Goal: Information Seeking & Learning: Learn about a topic

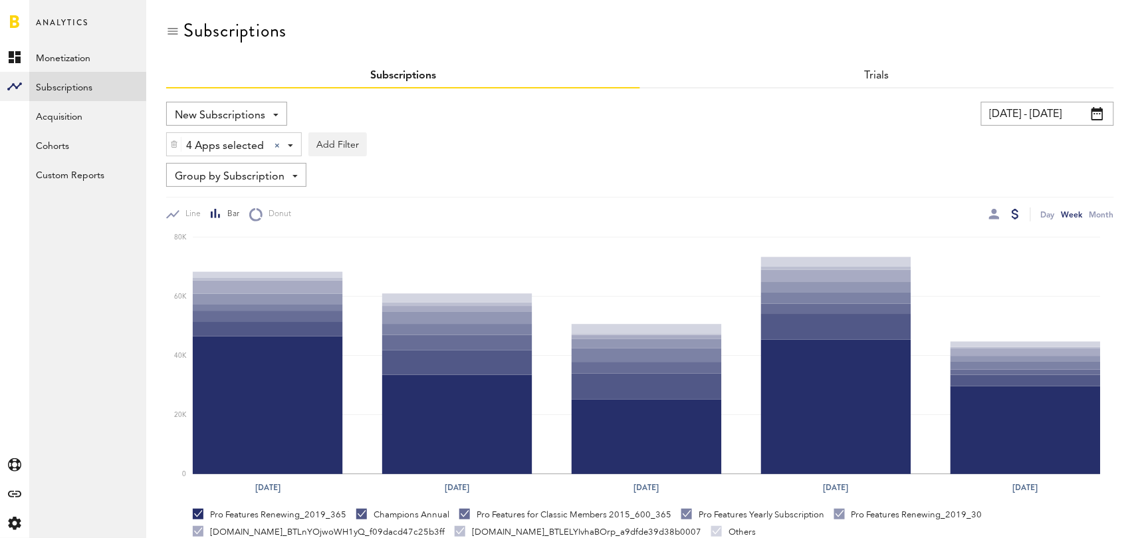
click at [1039, 108] on input "07/23/25 - 08/22/25" at bounding box center [1047, 114] width 133 height 24
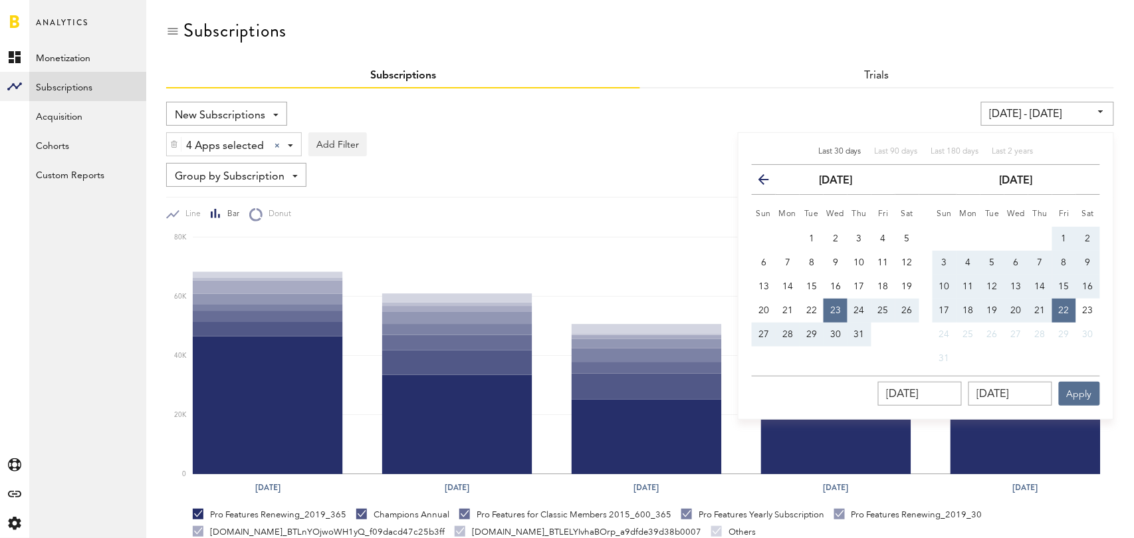
click at [839, 152] on span "Last 30 days" at bounding box center [840, 152] width 43 height 8
type input "[DATE] - [DATE]"
type input "[DATE]"
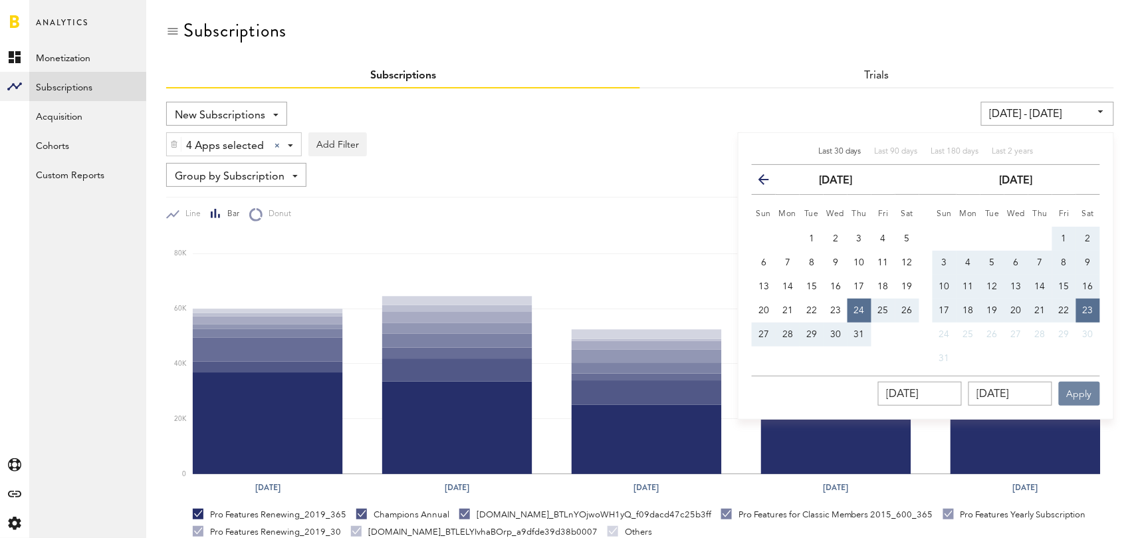
click at [1080, 390] on button "Apply" at bounding box center [1079, 394] width 41 height 24
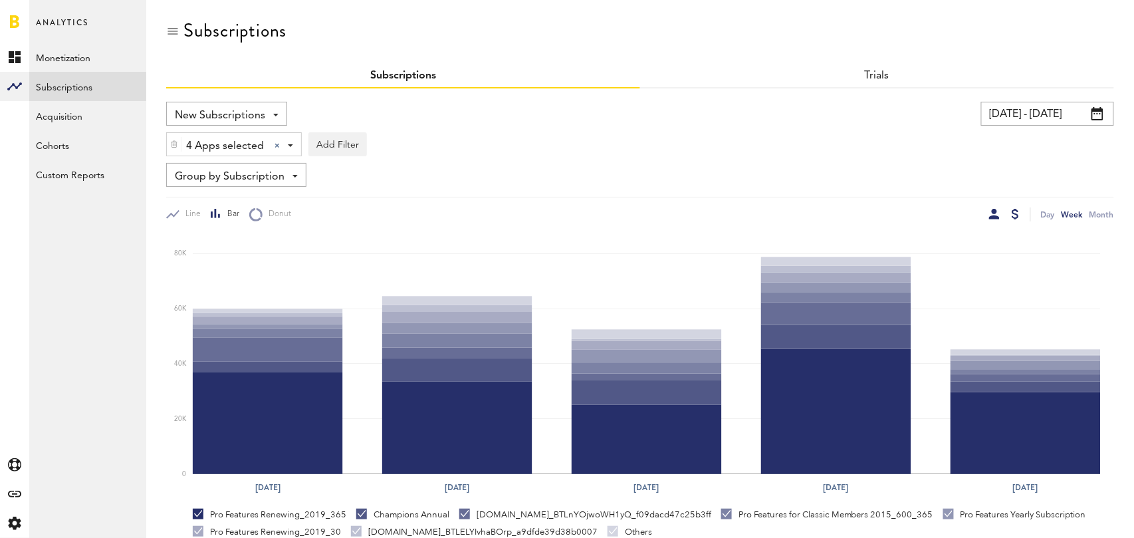
click at [999, 214] on div at bounding box center [994, 214] width 11 height 11
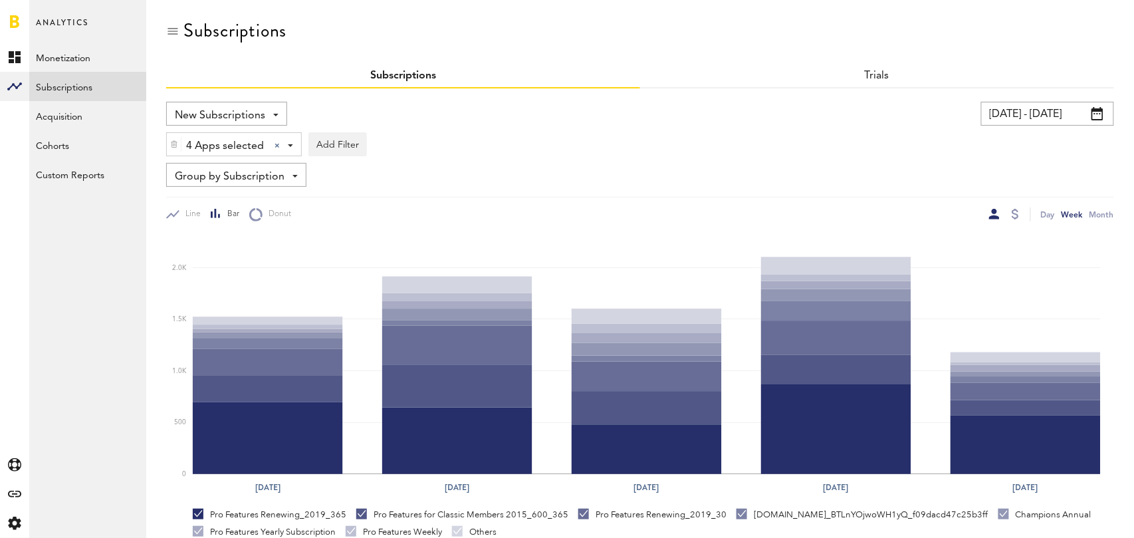
click at [257, 172] on span "Group by Subscription" at bounding box center [230, 177] width 110 height 23
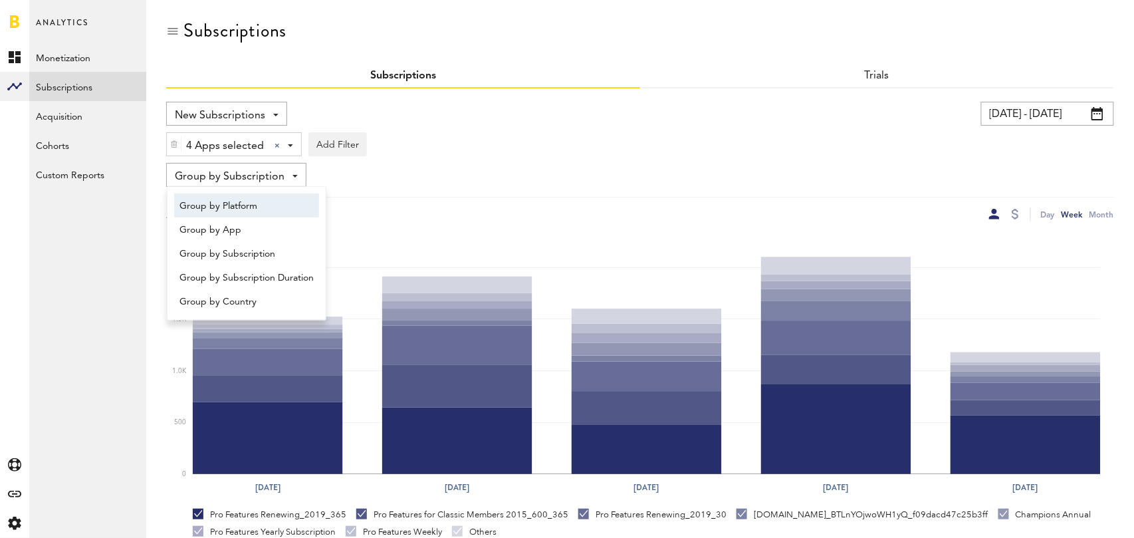
click at [244, 201] on span "Group by Platform" at bounding box center [247, 206] width 134 height 23
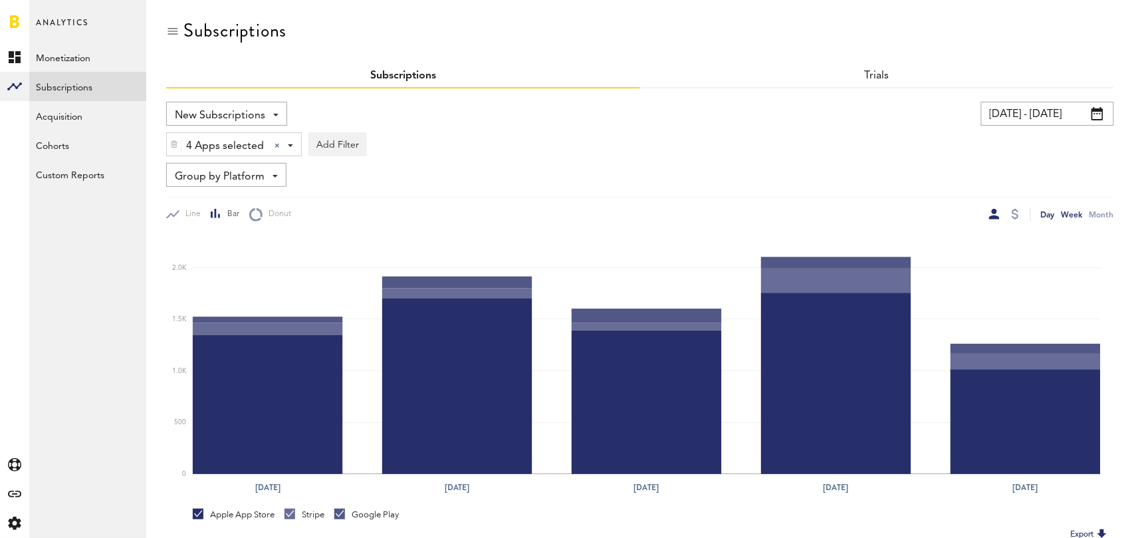
click at [1049, 216] on div "Day" at bounding box center [1048, 214] width 14 height 14
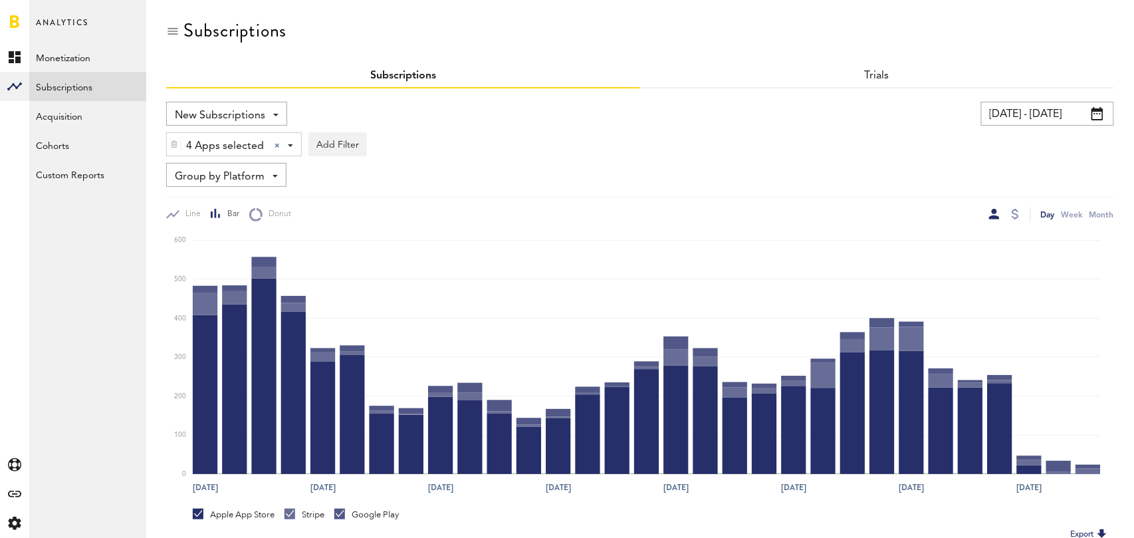
click at [293, 143] on div "4 Apps selected 4 Apps selected All Active Inactive CoachNow: Sports Coaching A…" at bounding box center [234, 145] width 134 height 24
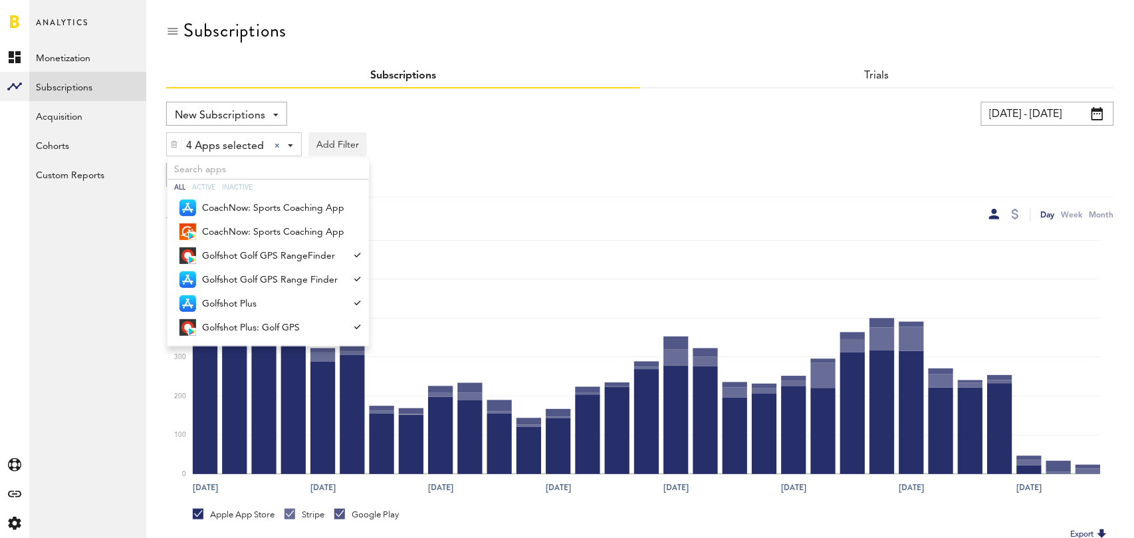
click at [573, 221] on icon "Jul 24 Jul 28 Aug 1 Aug 5 Aug 9 Aug 13 Aug 17 Aug 21 0 100 200 300 400 500 600" at bounding box center [640, 360] width 949 height 279
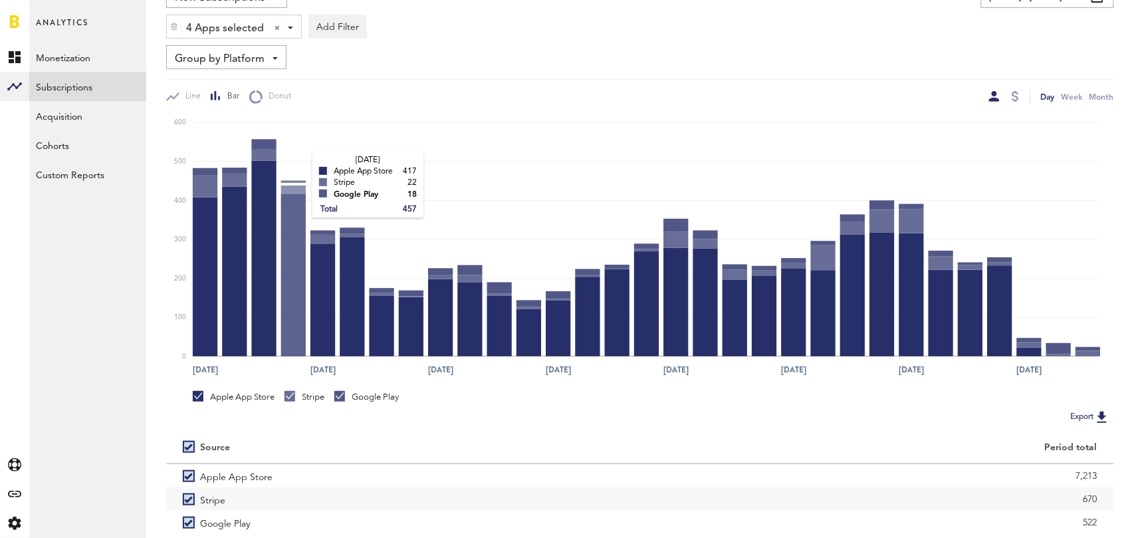
scroll to position [187, 0]
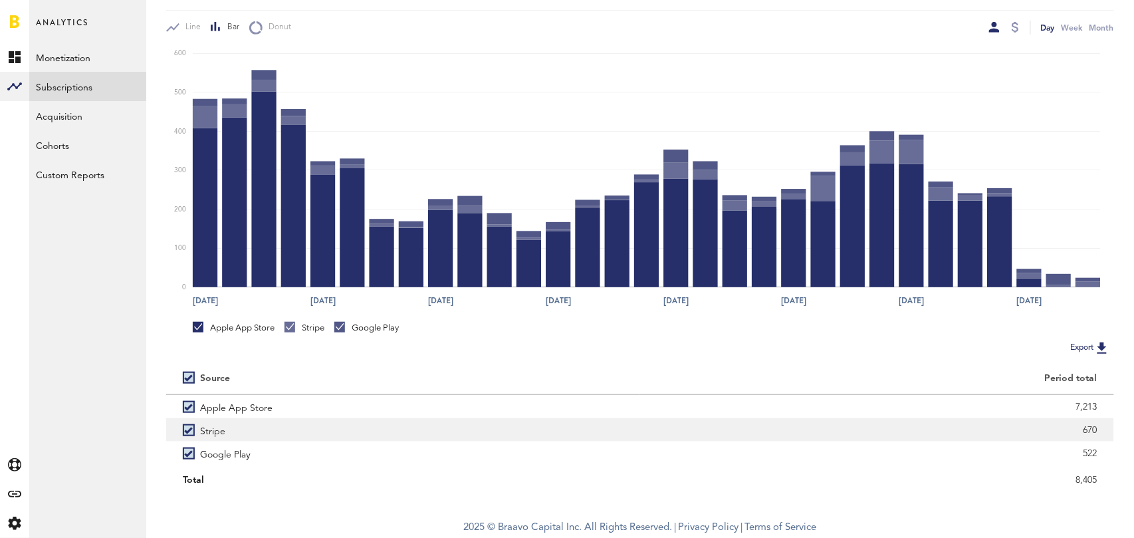
click at [187, 430] on label "Stripe" at bounding box center [403, 429] width 441 height 23
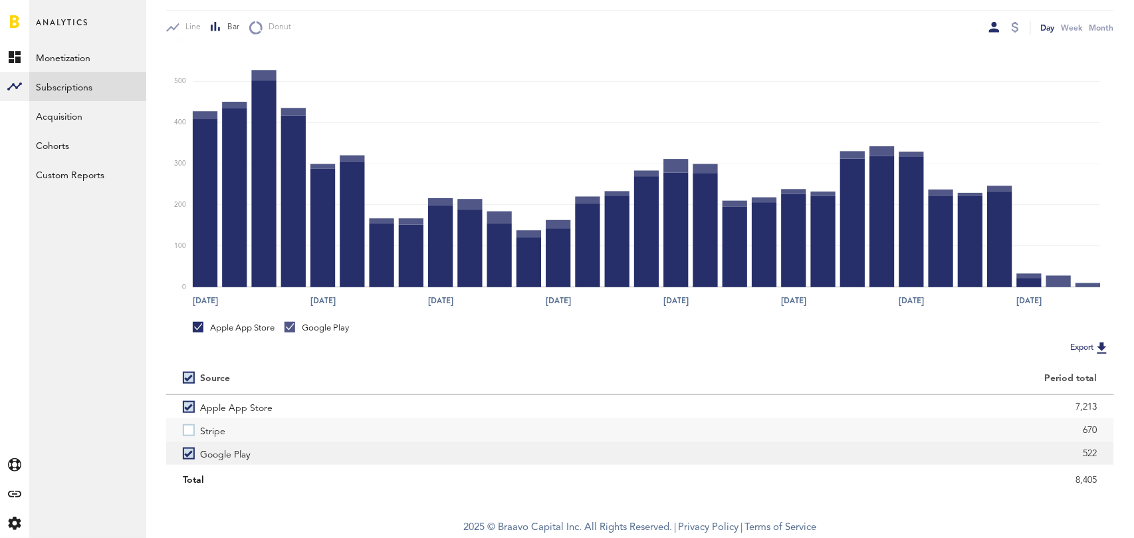
click at [187, 451] on label "Google Play" at bounding box center [403, 453] width 441 height 23
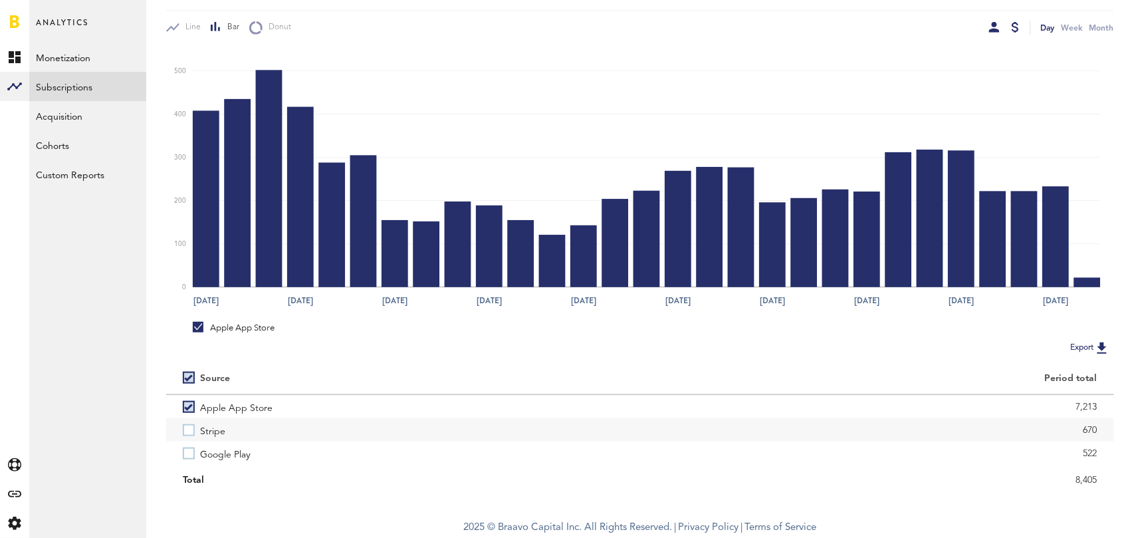
click at [1013, 31] on div at bounding box center [1015, 27] width 7 height 11
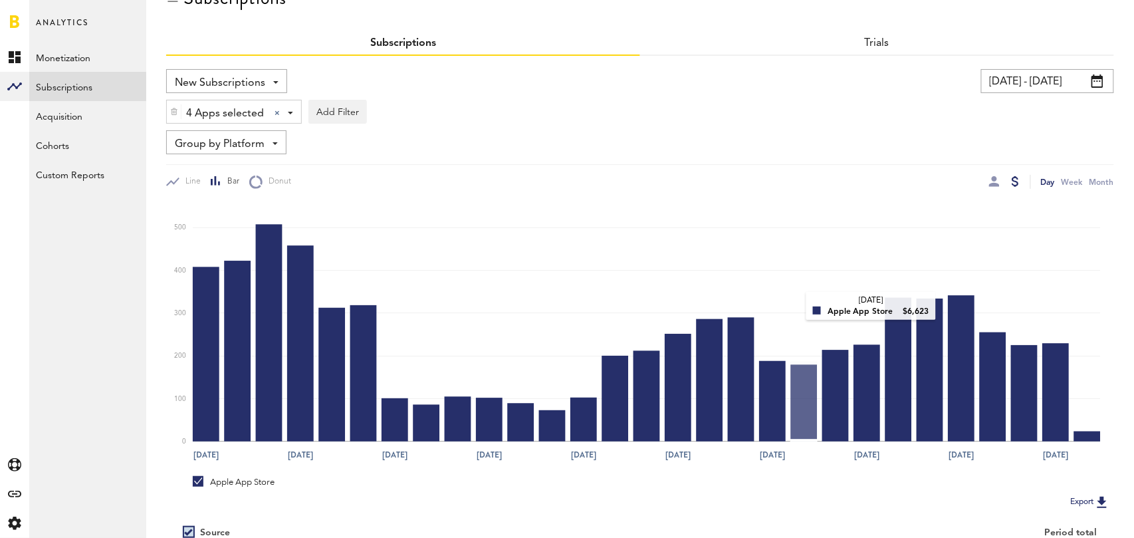
scroll to position [187, 0]
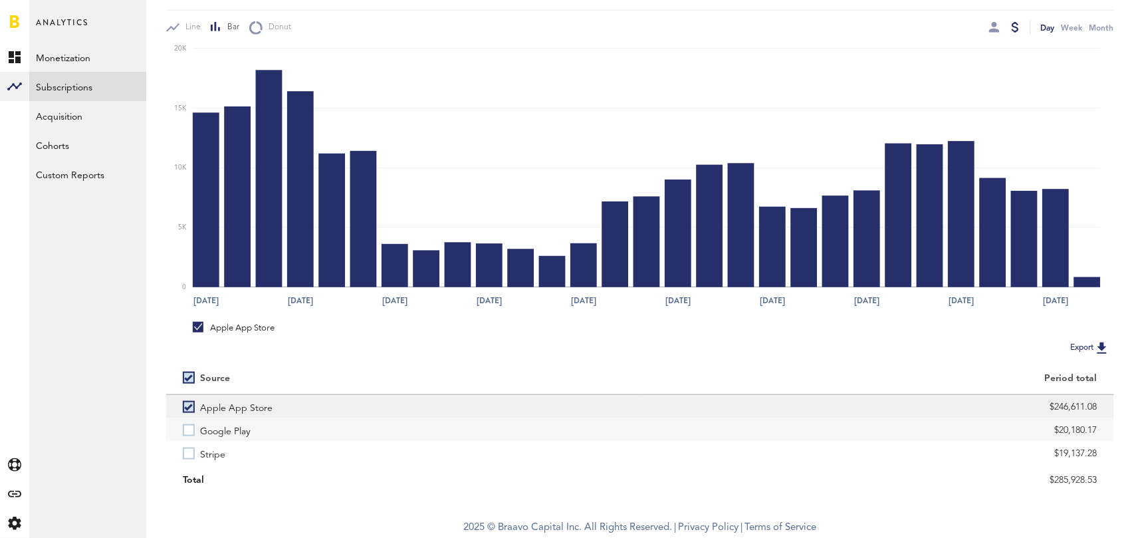
click at [186, 402] on label "Apple App Store" at bounding box center [403, 406] width 441 height 23
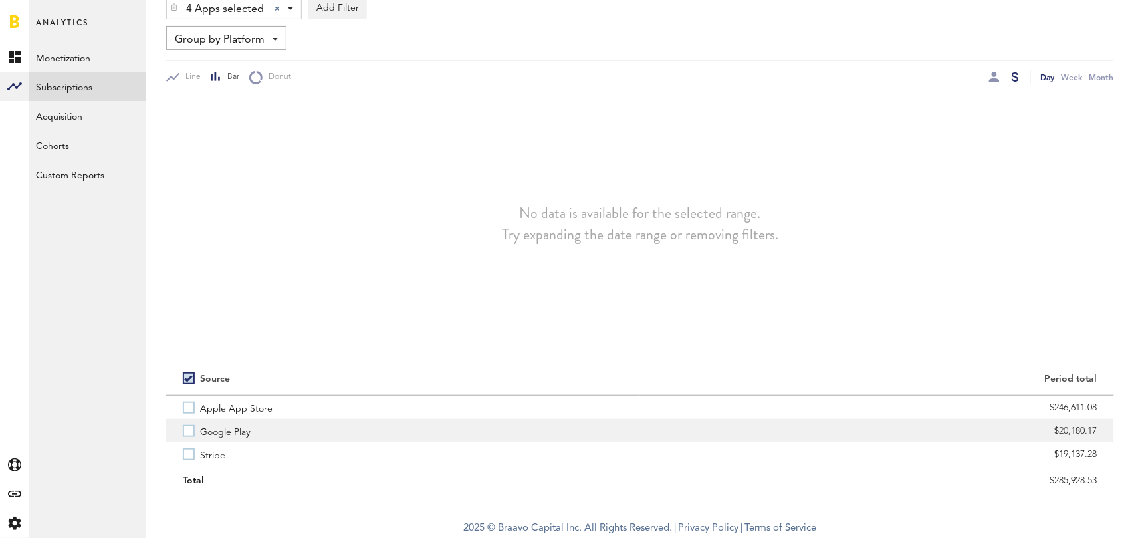
click at [187, 424] on label "Google Play" at bounding box center [403, 430] width 441 height 23
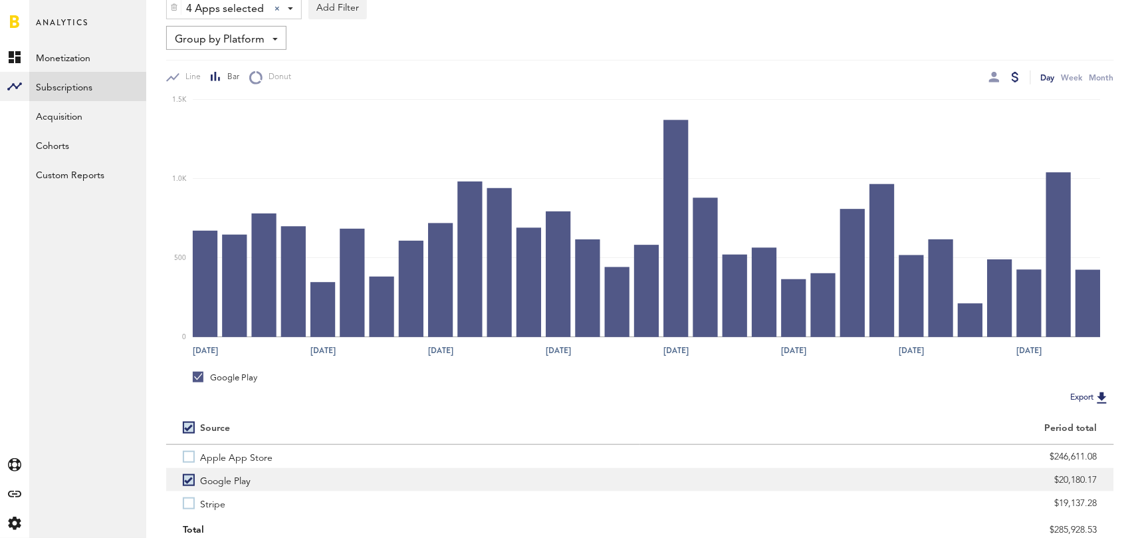
click at [190, 479] on label "Google Play" at bounding box center [403, 479] width 441 height 23
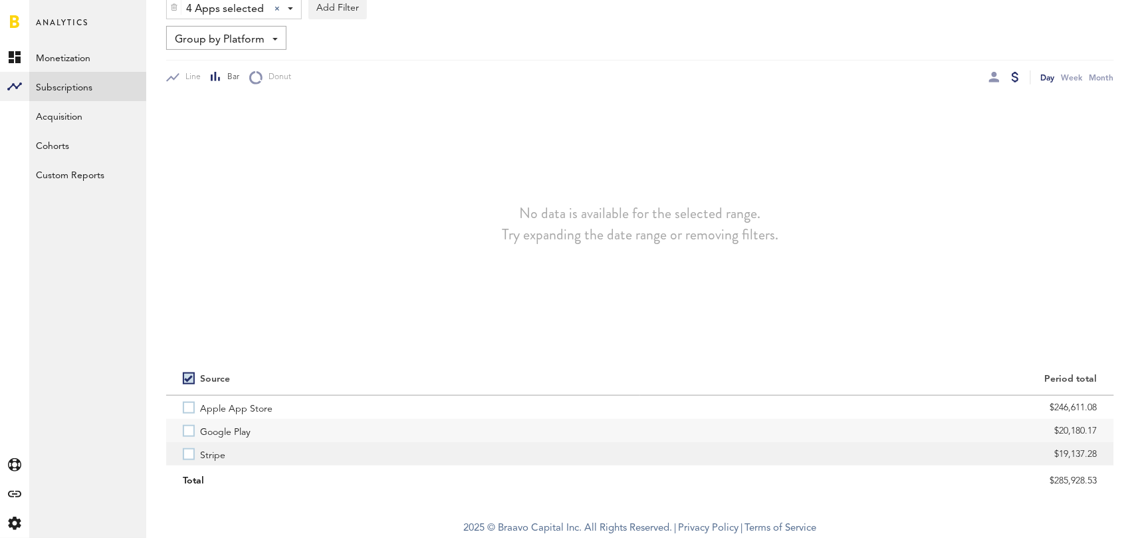
click at [193, 449] on label "Stripe" at bounding box center [403, 453] width 441 height 23
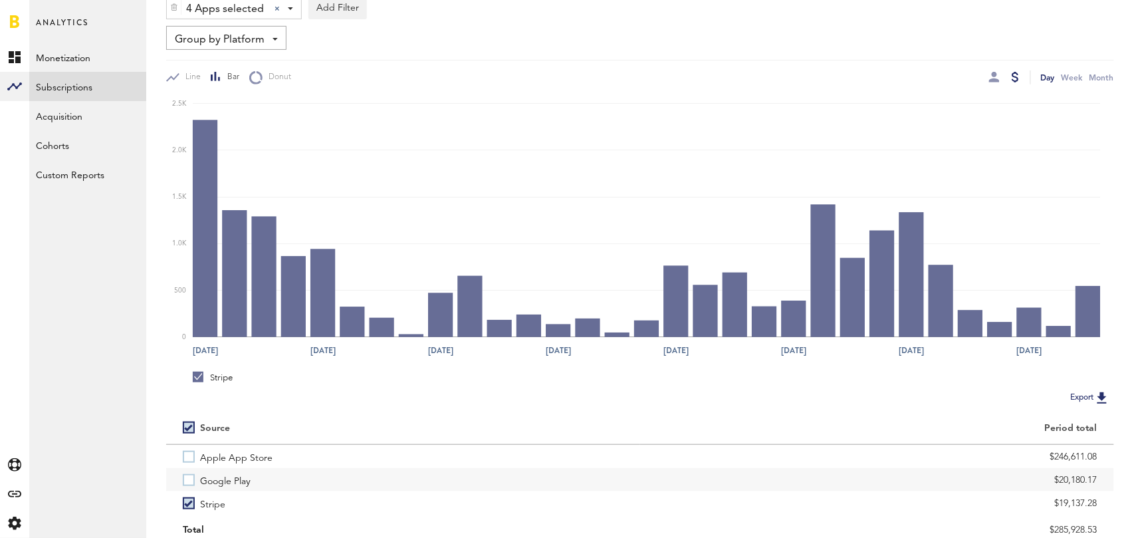
click at [189, 428] on label at bounding box center [191, 428] width 17 height 0
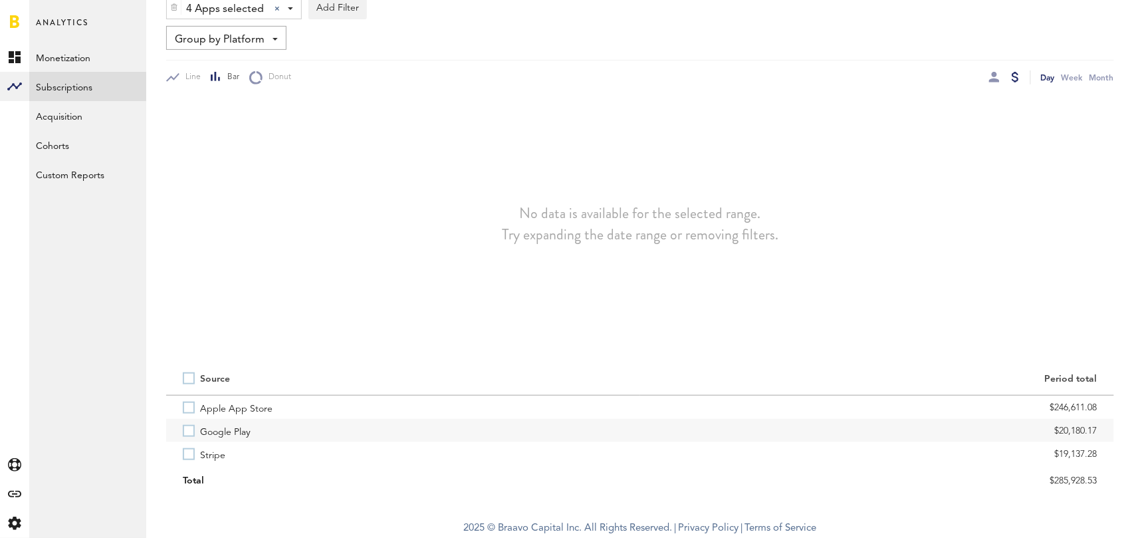
click at [192, 378] on label at bounding box center [191, 378] width 17 height 0
checkbox input "true"
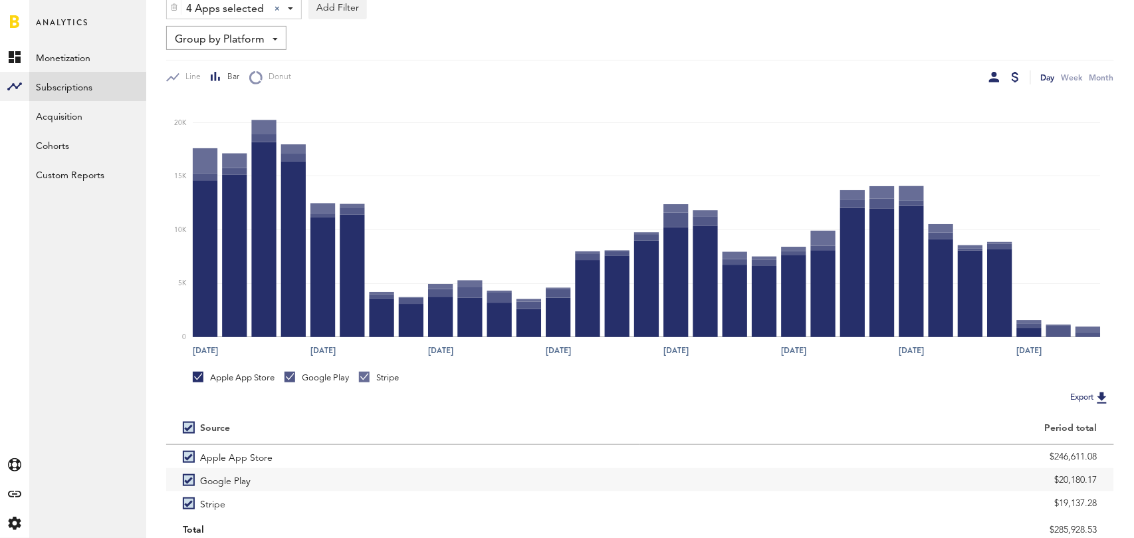
click at [990, 77] on div at bounding box center [994, 77] width 11 height 11
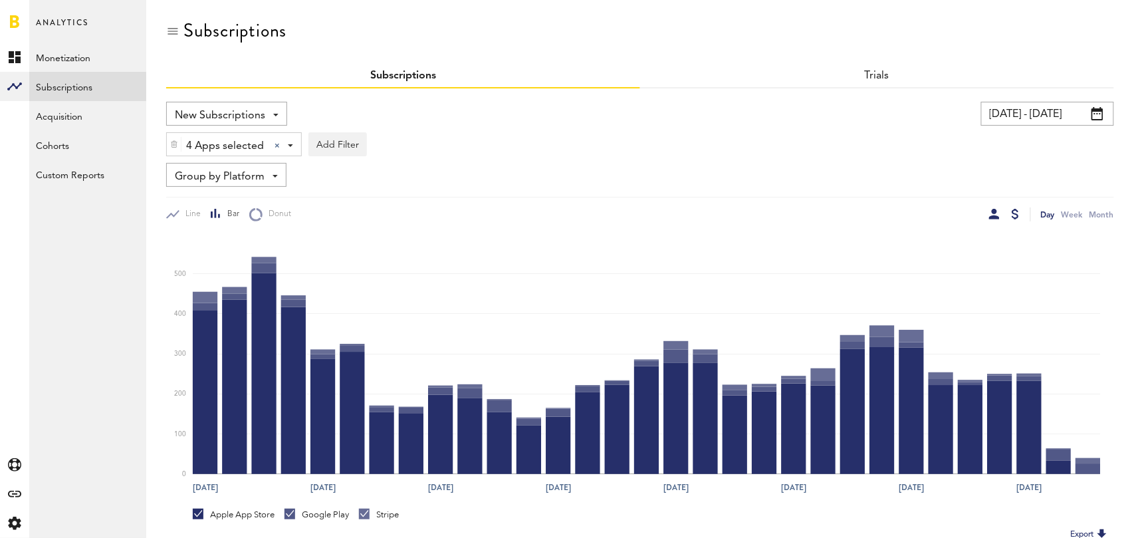
click at [1012, 212] on div at bounding box center [1015, 214] width 7 height 11
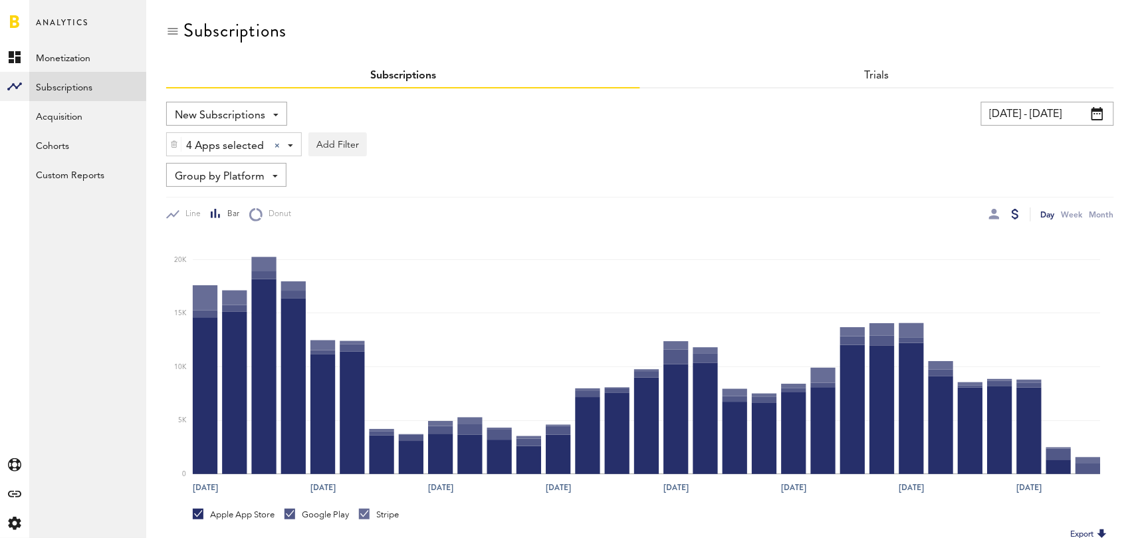
click at [248, 170] on span "Group by Platform" at bounding box center [220, 177] width 90 height 23
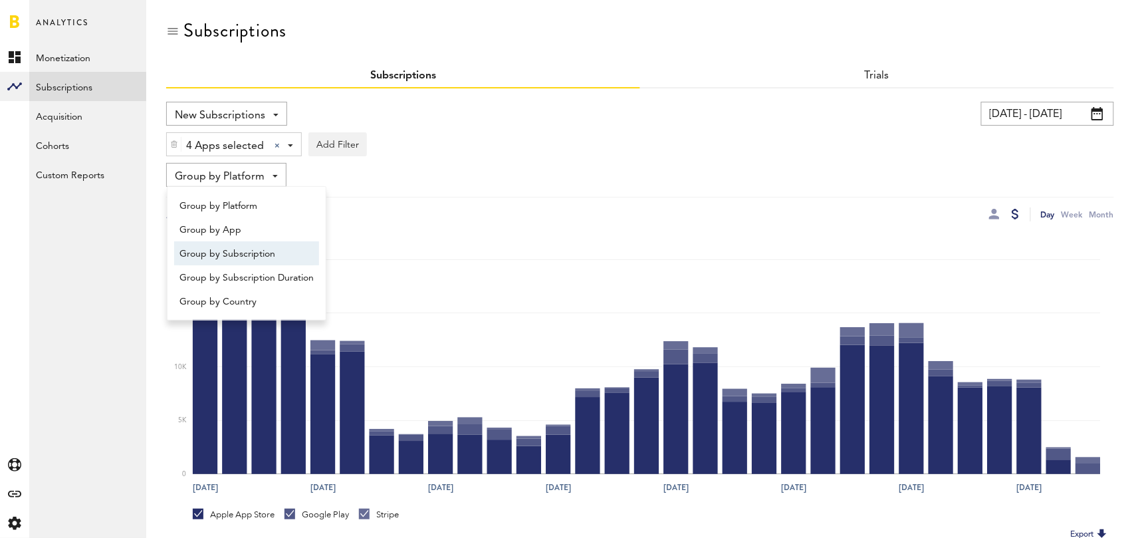
click at [253, 253] on span "Group by Subscription" at bounding box center [247, 254] width 134 height 23
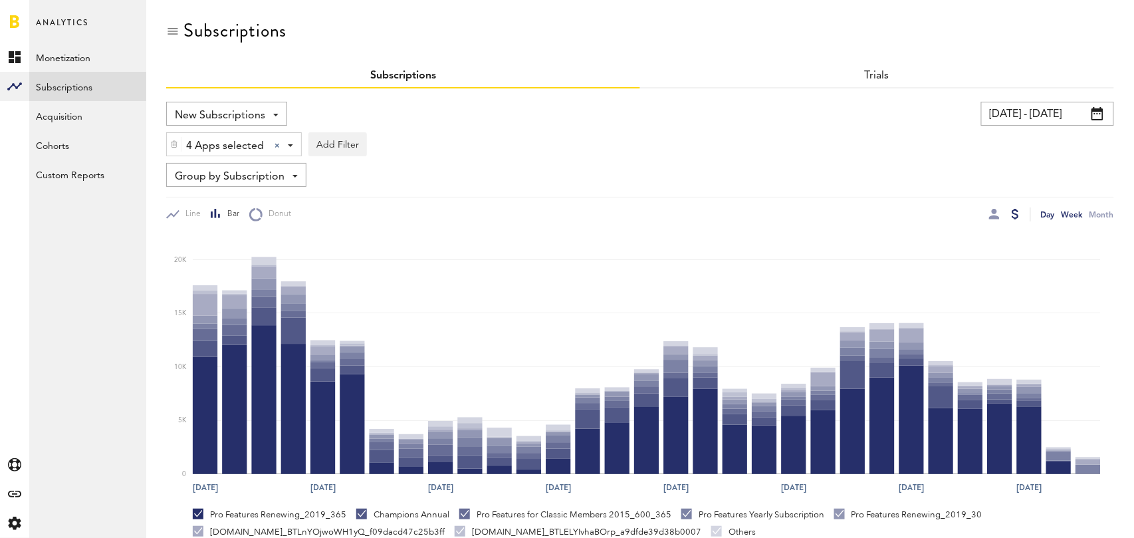
click at [1071, 209] on div "Week" at bounding box center [1072, 214] width 21 height 14
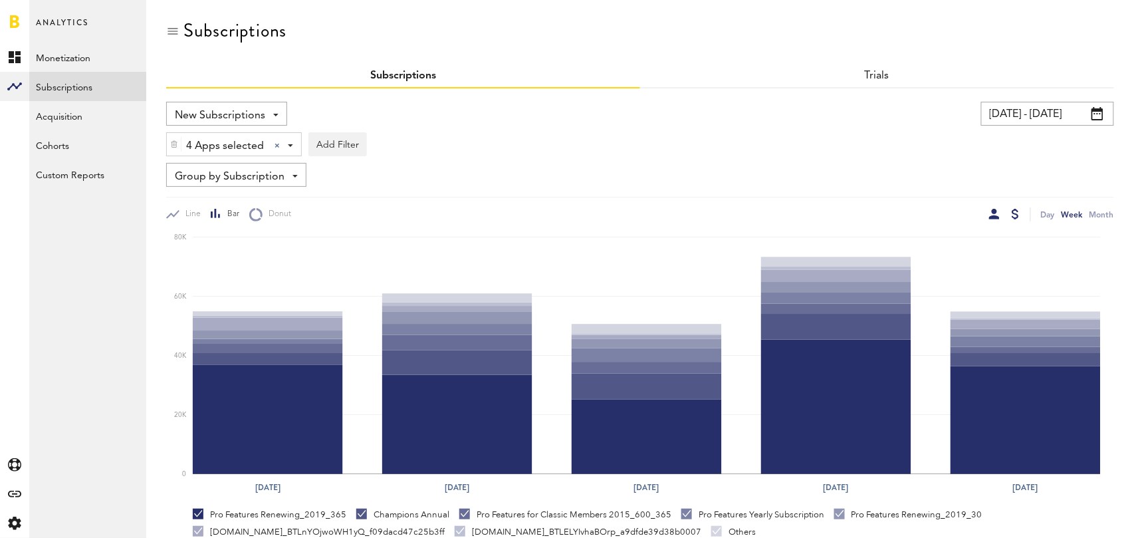
click at [995, 215] on div at bounding box center [994, 214] width 11 height 11
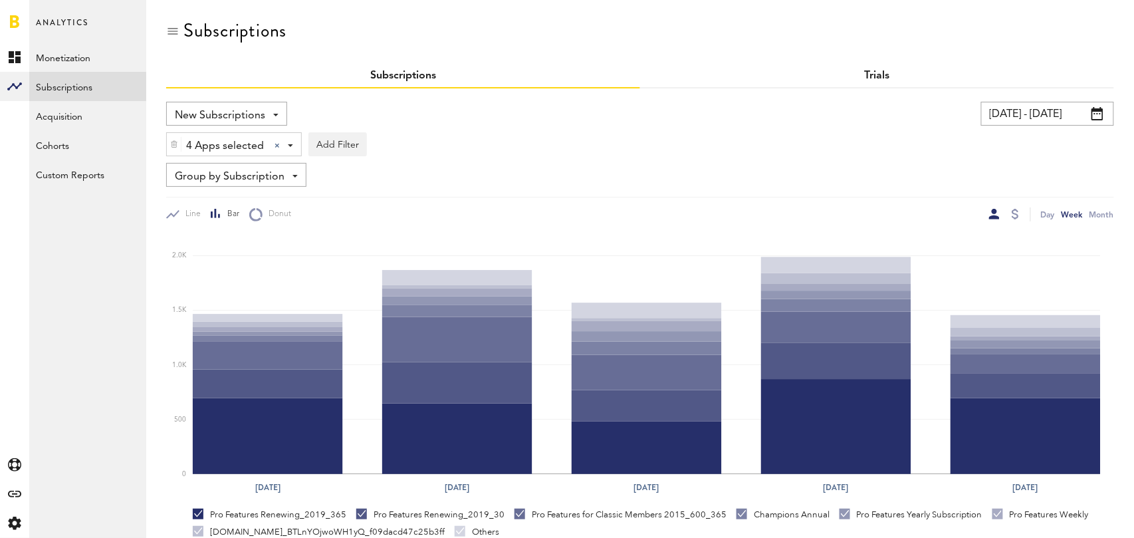
click at [879, 80] on link "Trials" at bounding box center [877, 75] width 25 height 11
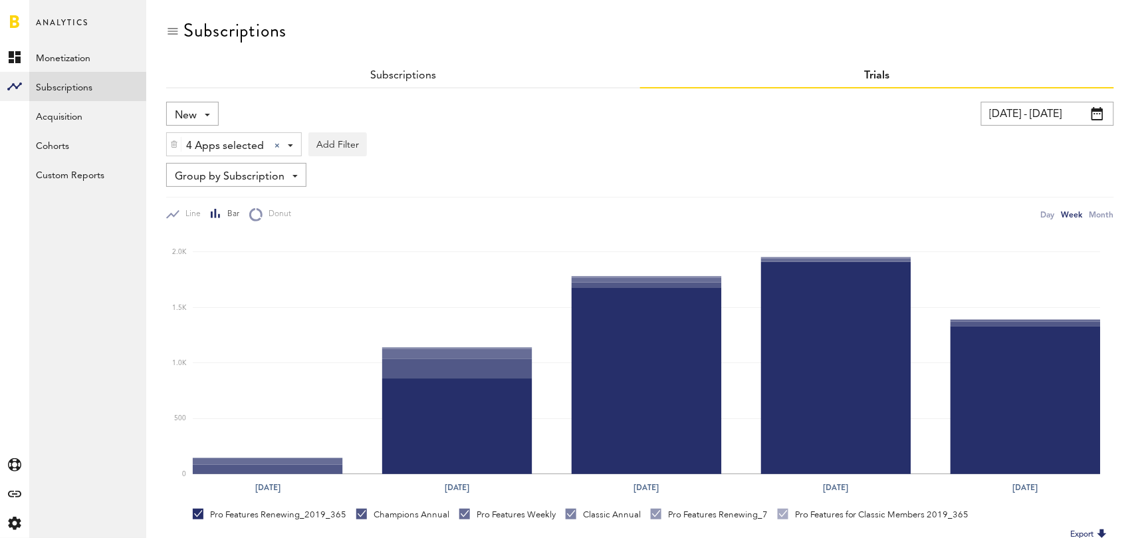
click at [199, 109] on div "New New Active Cancelled Conversion" at bounding box center [192, 114] width 53 height 24
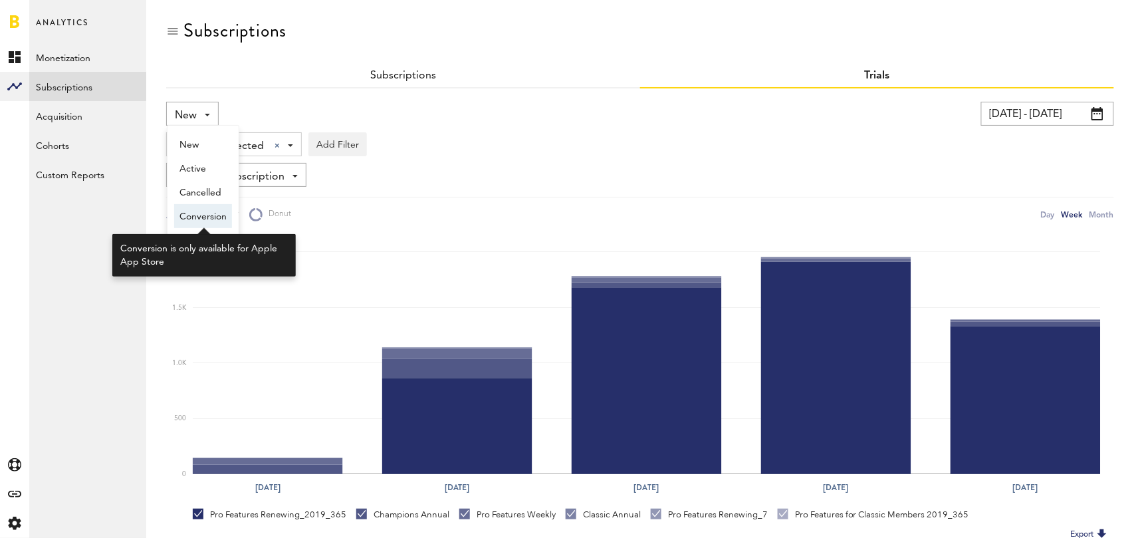
click at [190, 217] on span "Conversion" at bounding box center [203, 216] width 47 height 23
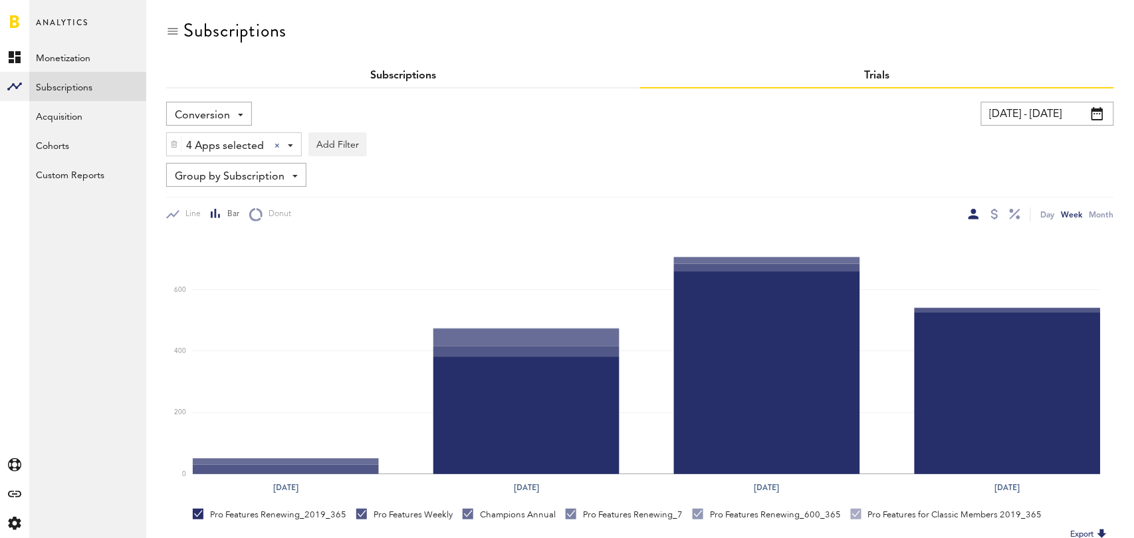
click at [387, 76] on link "Subscriptions" at bounding box center [403, 75] width 66 height 11
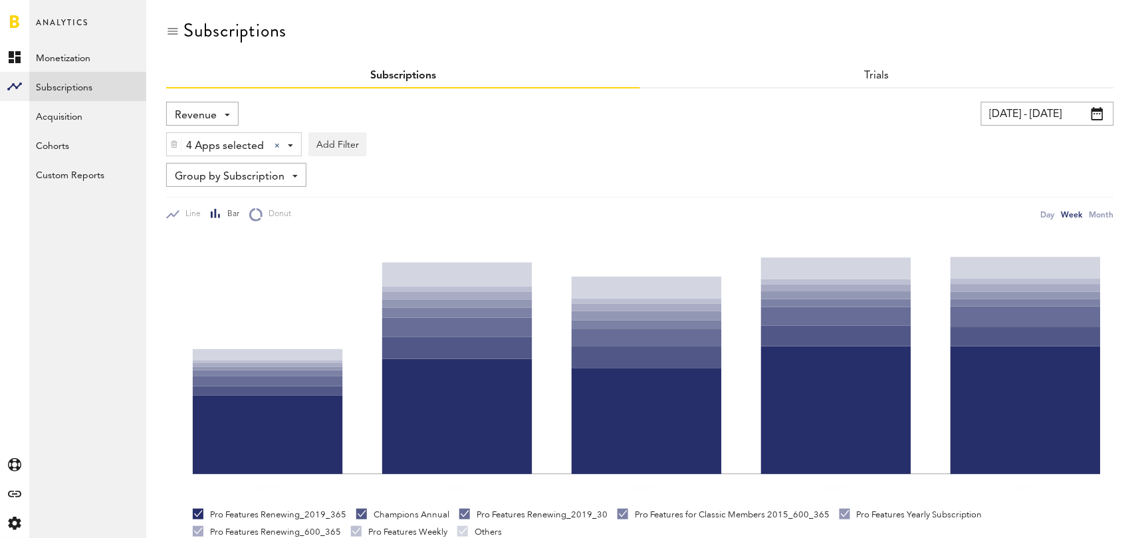
click at [213, 107] on span "Revenue" at bounding box center [196, 115] width 42 height 23
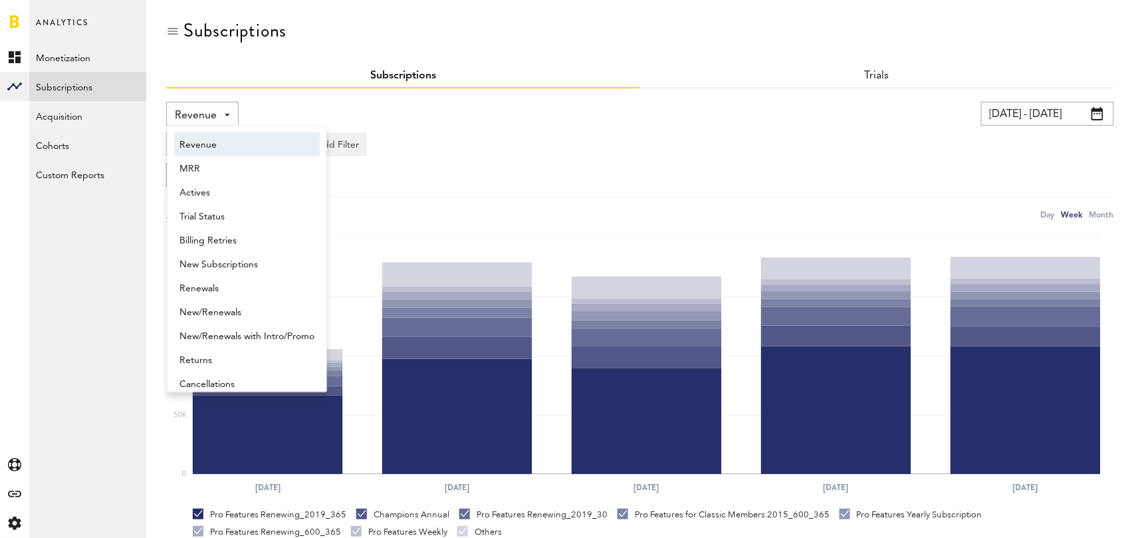
scroll to position [7, 0]
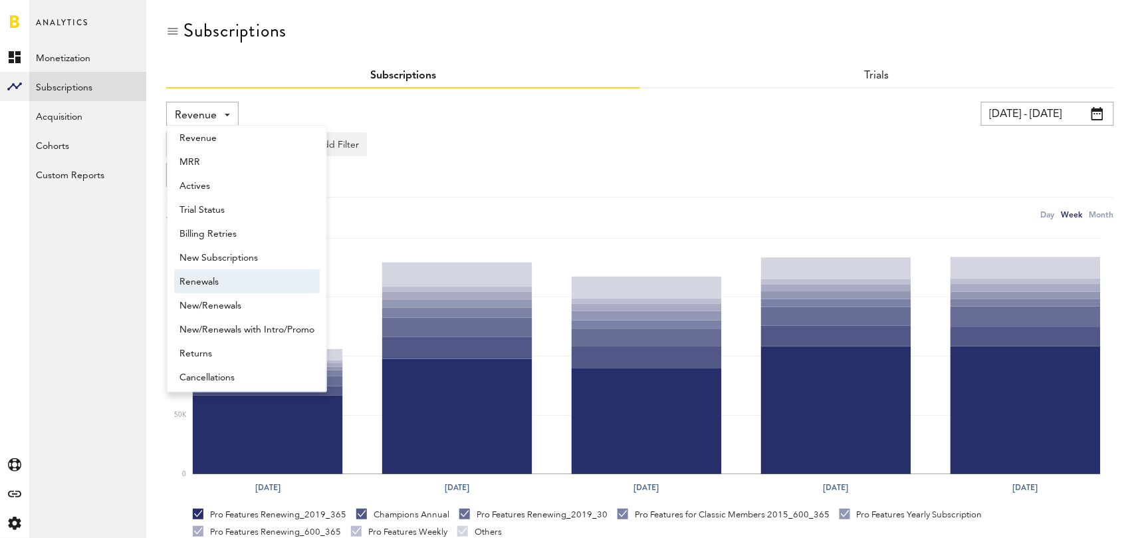
click at [230, 273] on span "Renewals" at bounding box center [247, 282] width 135 height 23
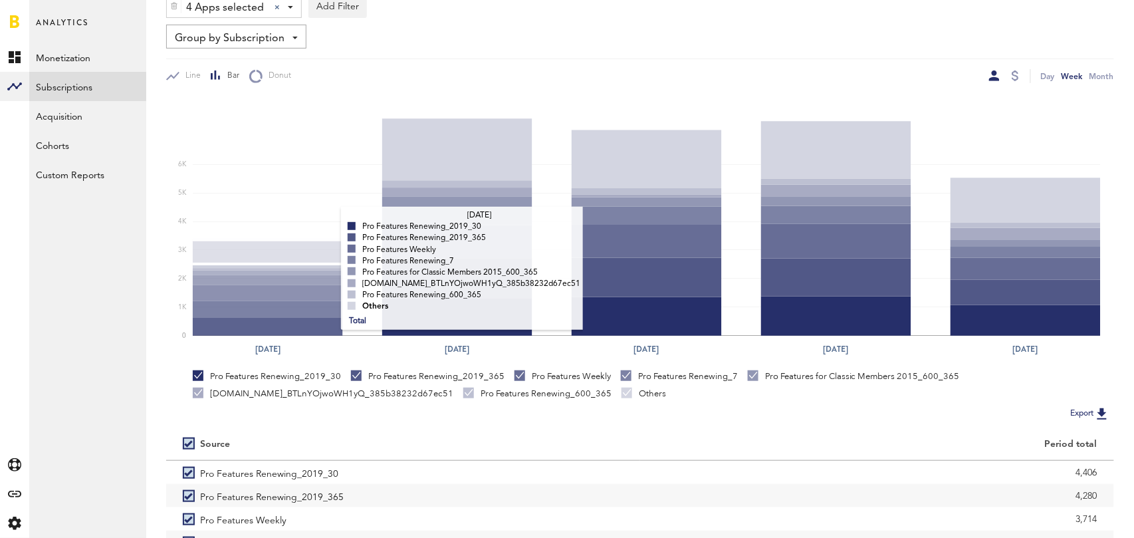
scroll to position [251, 0]
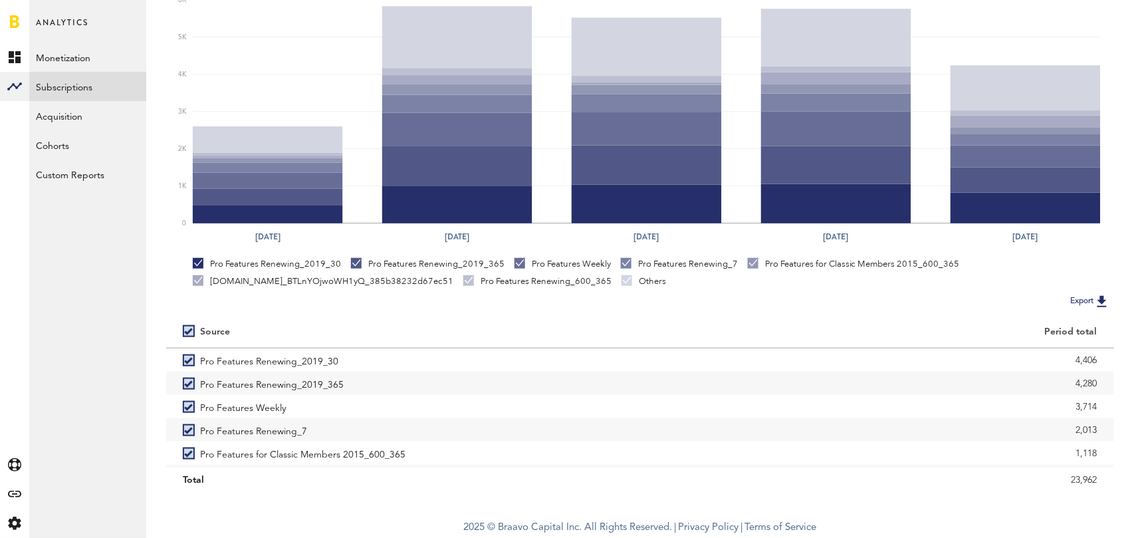
click at [189, 331] on label at bounding box center [191, 331] width 17 height 0
checkbox input "false"
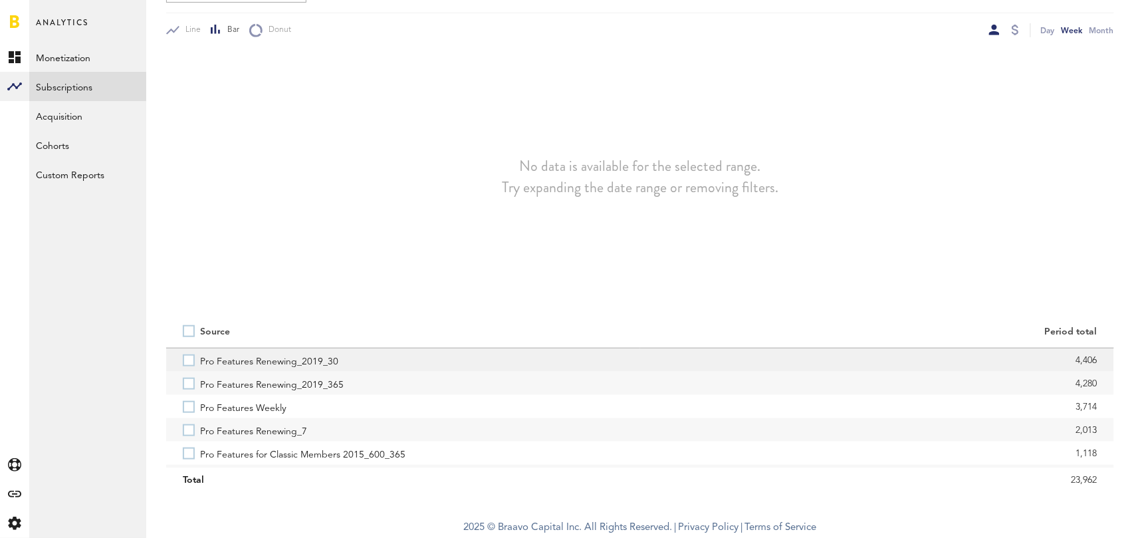
click at [188, 363] on label "Pro Features Renewing_2019_30" at bounding box center [403, 359] width 441 height 23
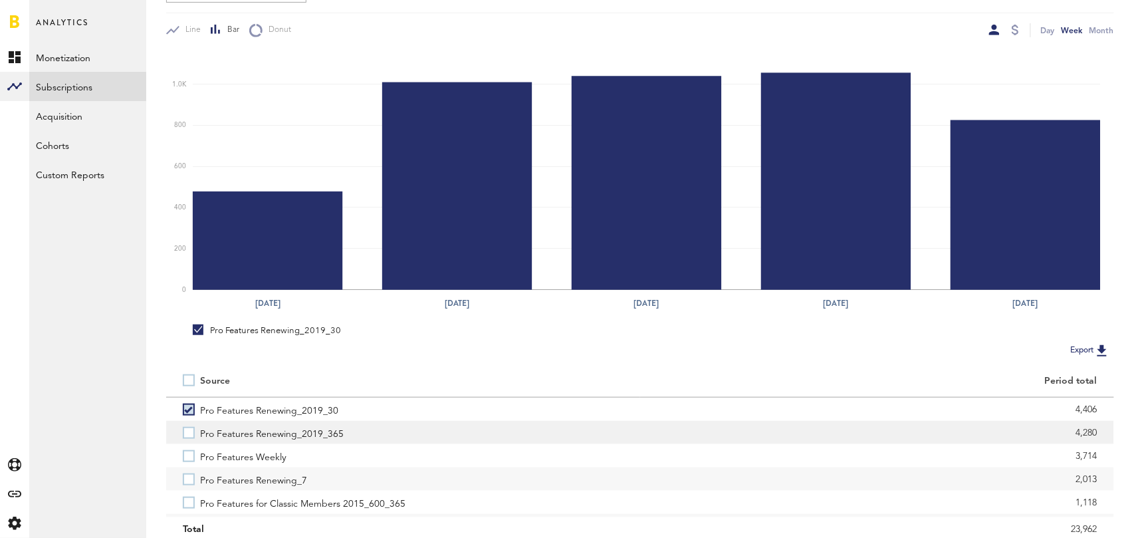
click at [187, 440] on label "Pro Features Renewing_2019_365" at bounding box center [403, 432] width 441 height 23
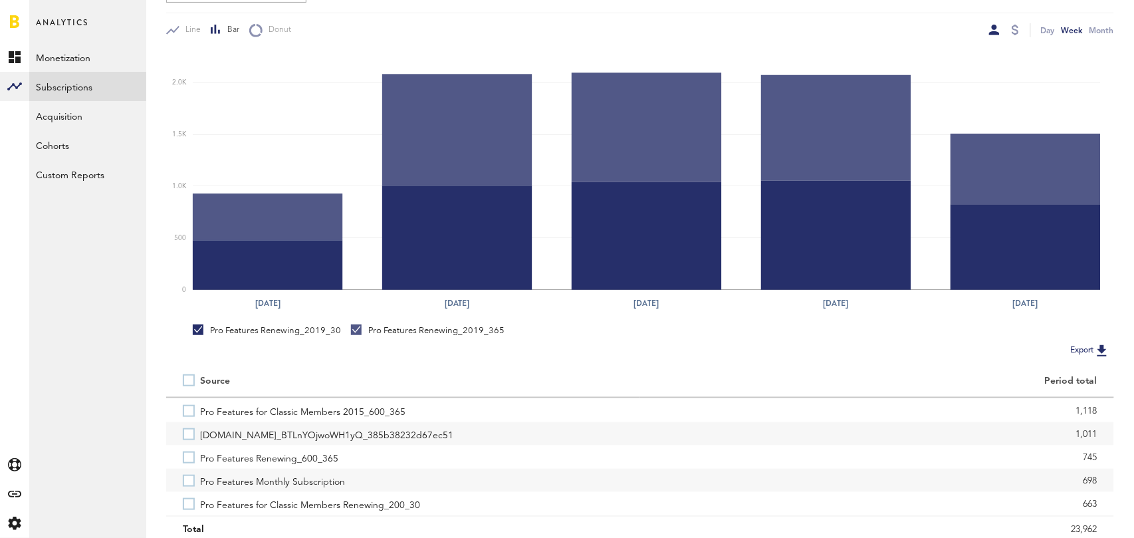
scroll to position [96, 0]
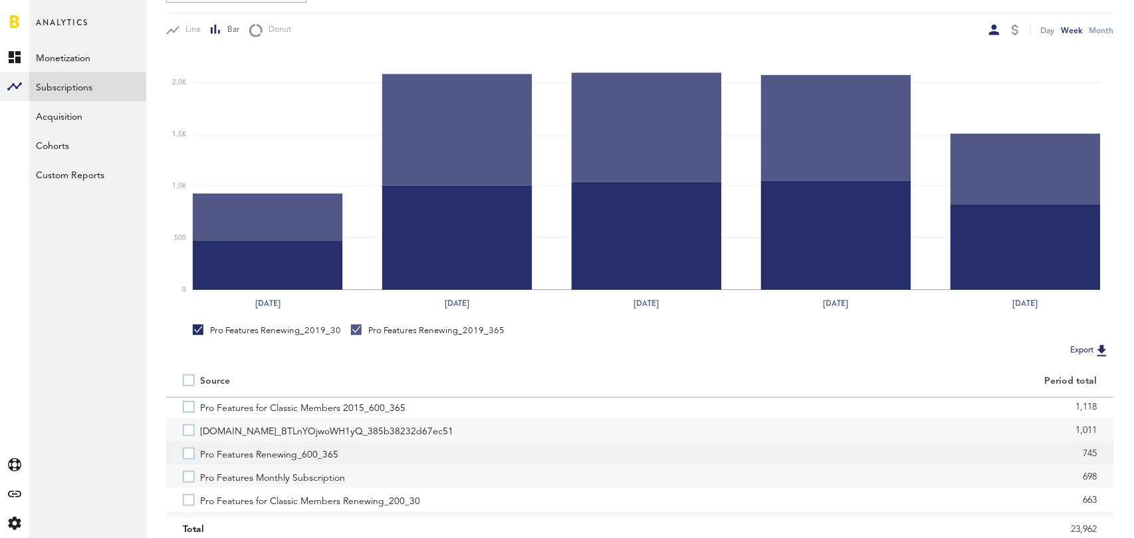
click at [188, 454] on label "Pro Features Renewing_600_365" at bounding box center [403, 453] width 441 height 23
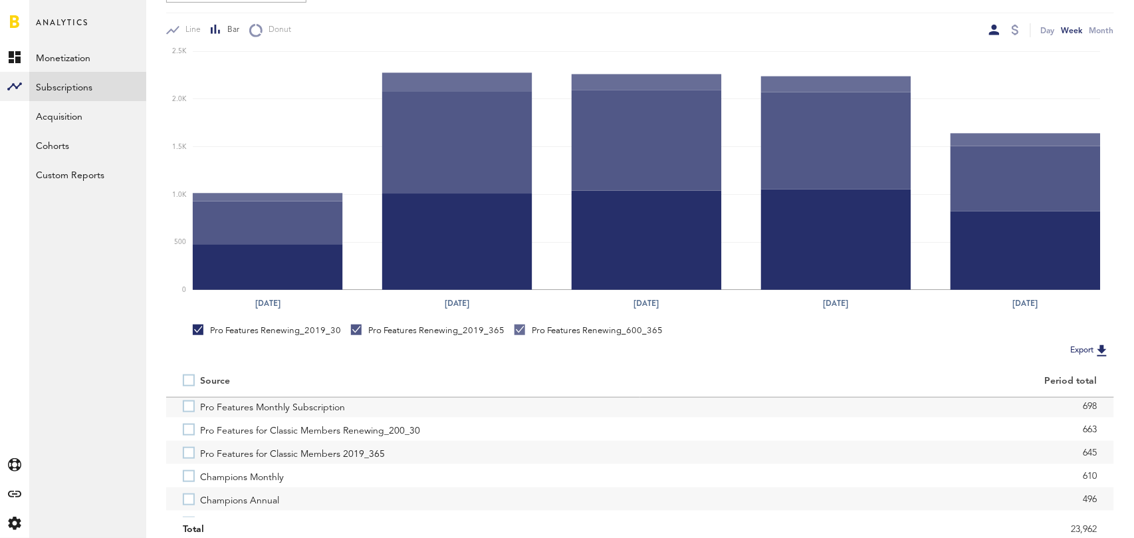
scroll to position [168, 0]
click at [188, 497] on label "Champions Annual" at bounding box center [403, 497] width 441 height 23
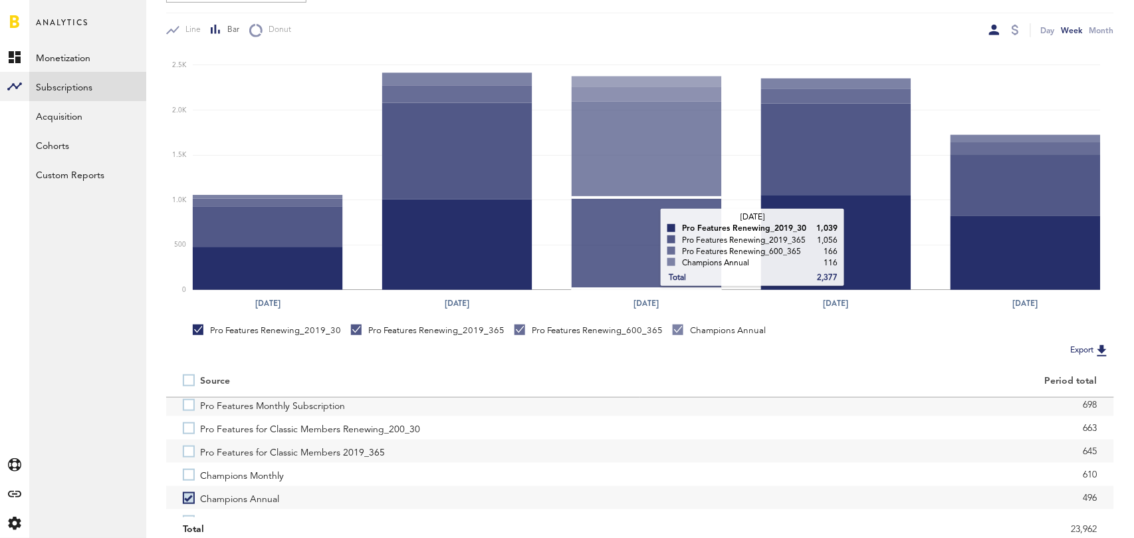
scroll to position [0, 0]
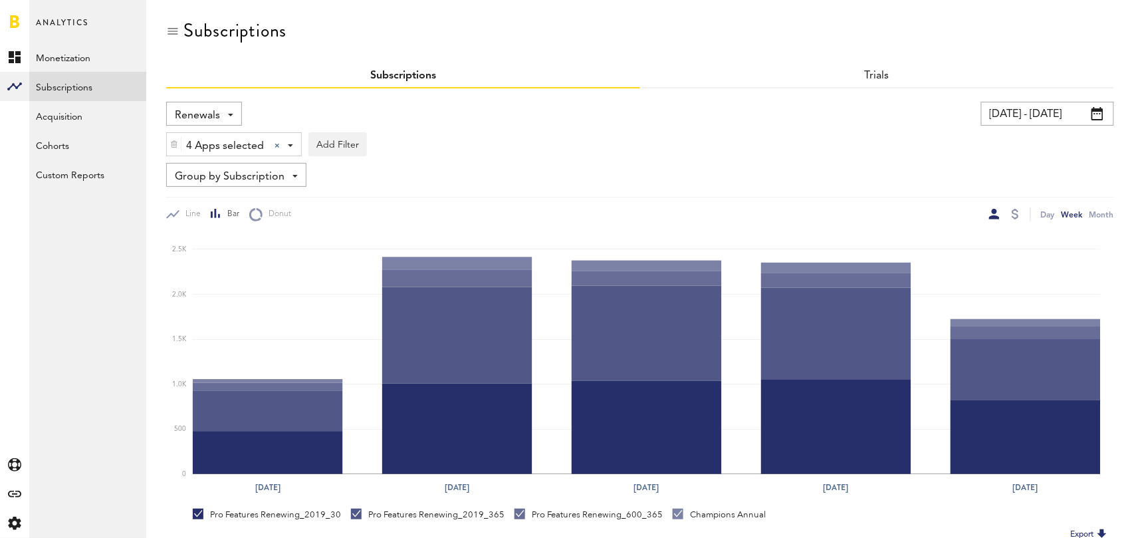
click at [215, 106] on span "Renewals" at bounding box center [197, 115] width 45 height 23
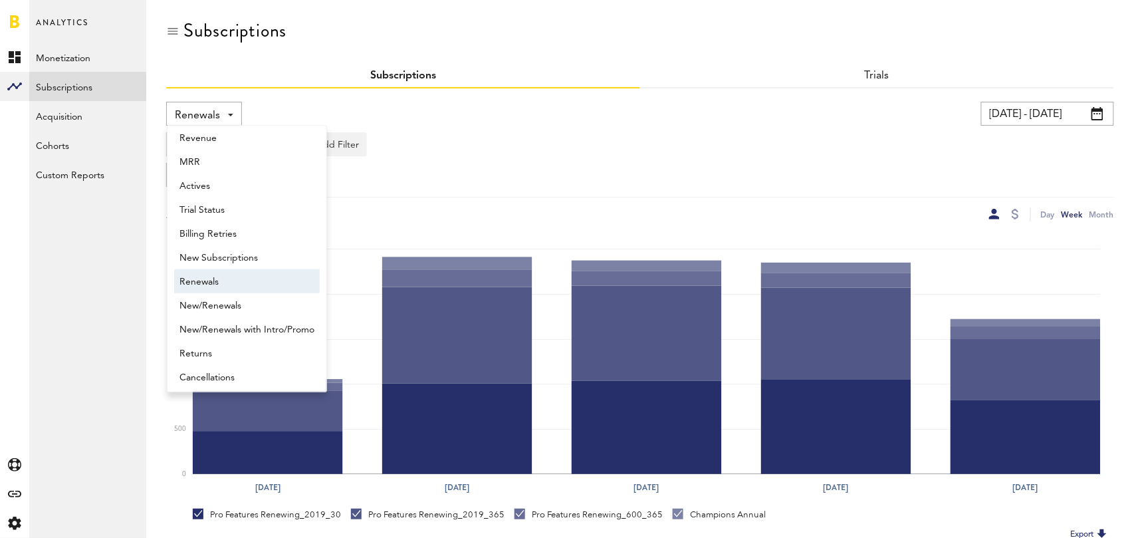
scroll to position [11, 0]
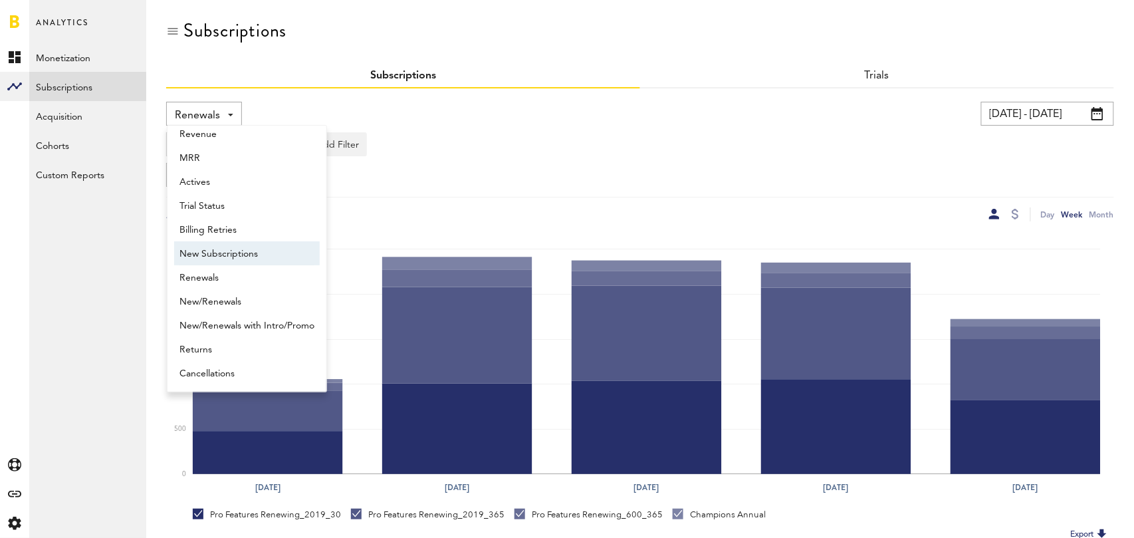
click at [243, 251] on span "New Subscriptions" at bounding box center [247, 254] width 135 height 23
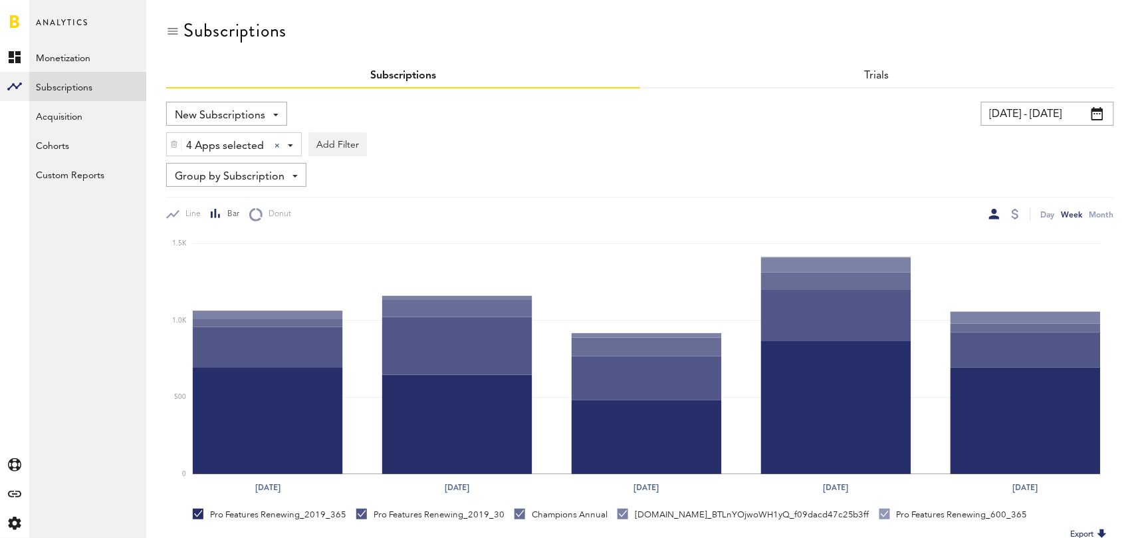
click at [260, 177] on span "Group by Subscription" at bounding box center [230, 177] width 110 height 23
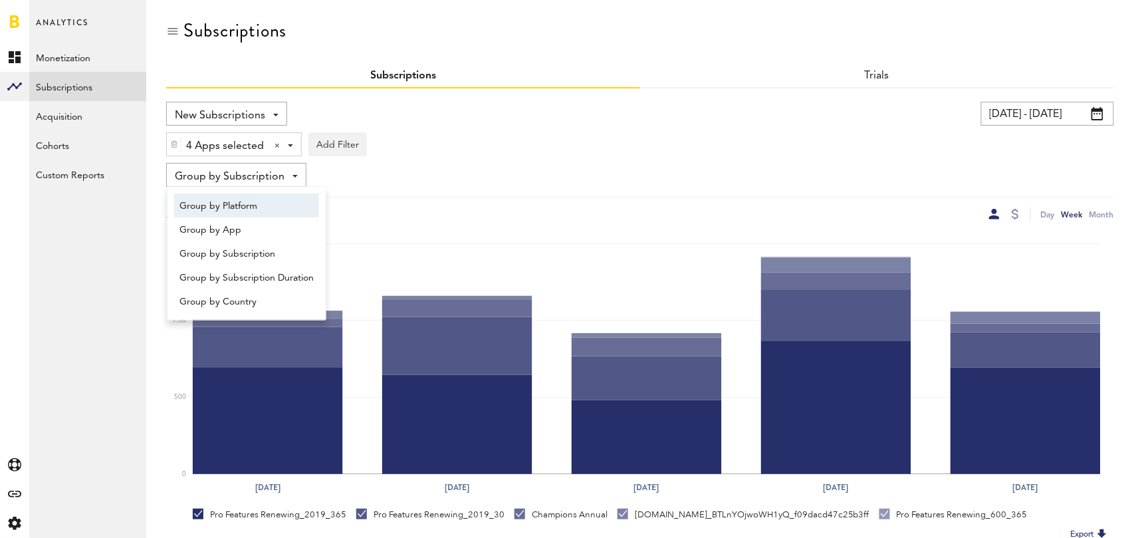
click at [254, 206] on span "Group by Platform" at bounding box center [247, 206] width 134 height 23
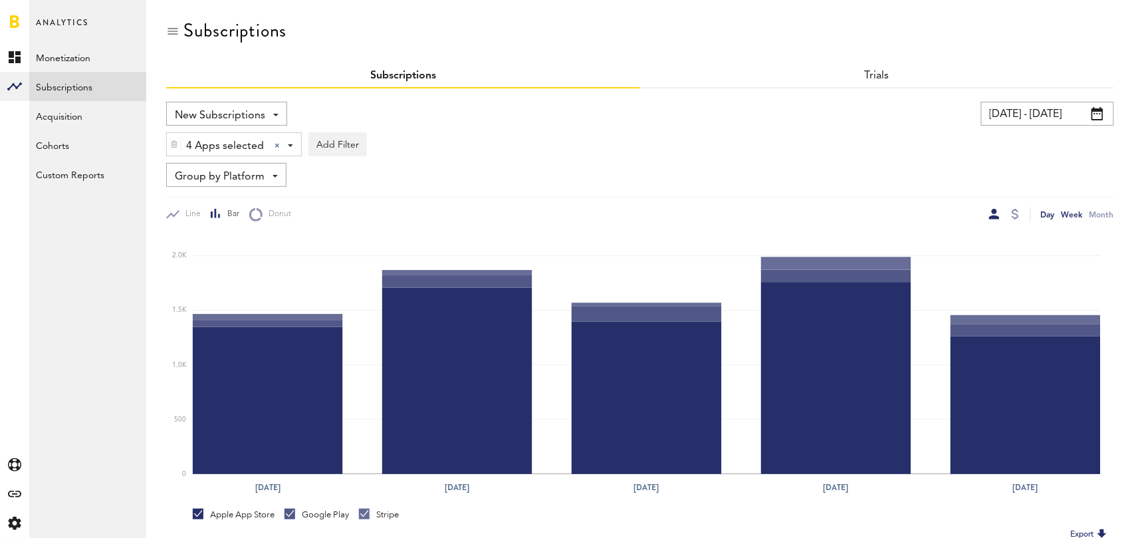
click at [1045, 216] on div "Day" at bounding box center [1048, 214] width 14 height 14
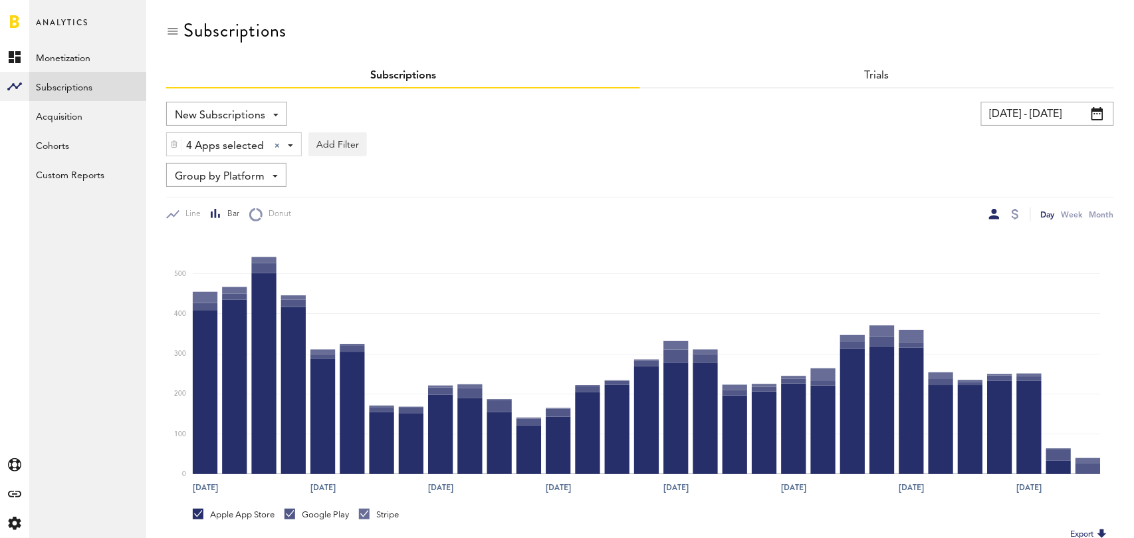
click at [243, 181] on span "Group by Platform" at bounding box center [220, 177] width 90 height 23
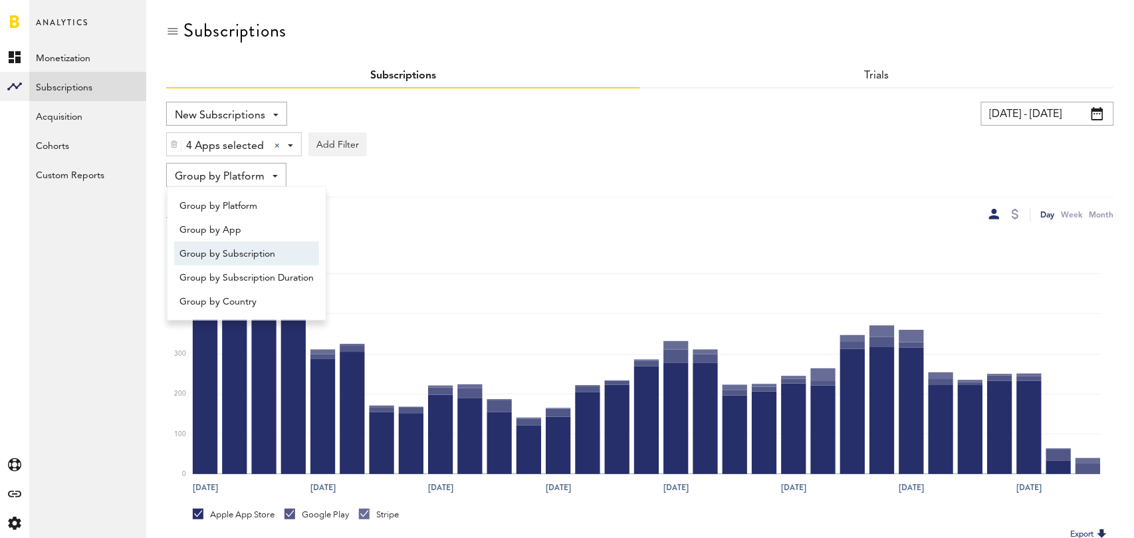
click at [243, 260] on span "Group by Subscription" at bounding box center [247, 254] width 134 height 23
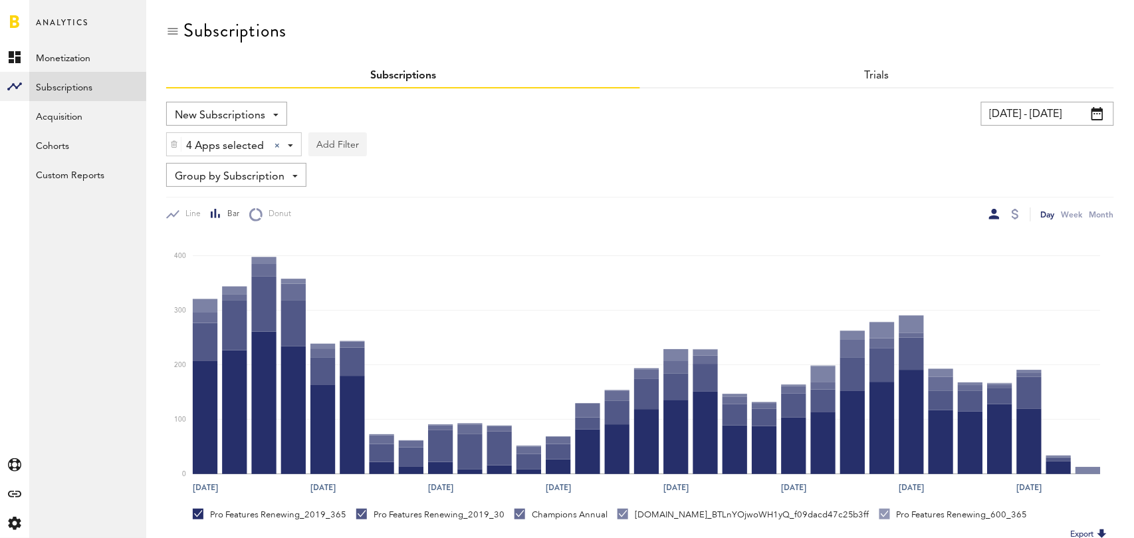
click at [332, 142] on button "Add Filter" at bounding box center [338, 144] width 59 height 24
click at [366, 248] on li "Subscription durations" at bounding box center [370, 251] width 108 height 24
click at [409, 149] on div "Subscription durations" at bounding box center [387, 146] width 118 height 23
click at [388, 196] on span "1 month" at bounding box center [373, 201] width 102 height 23
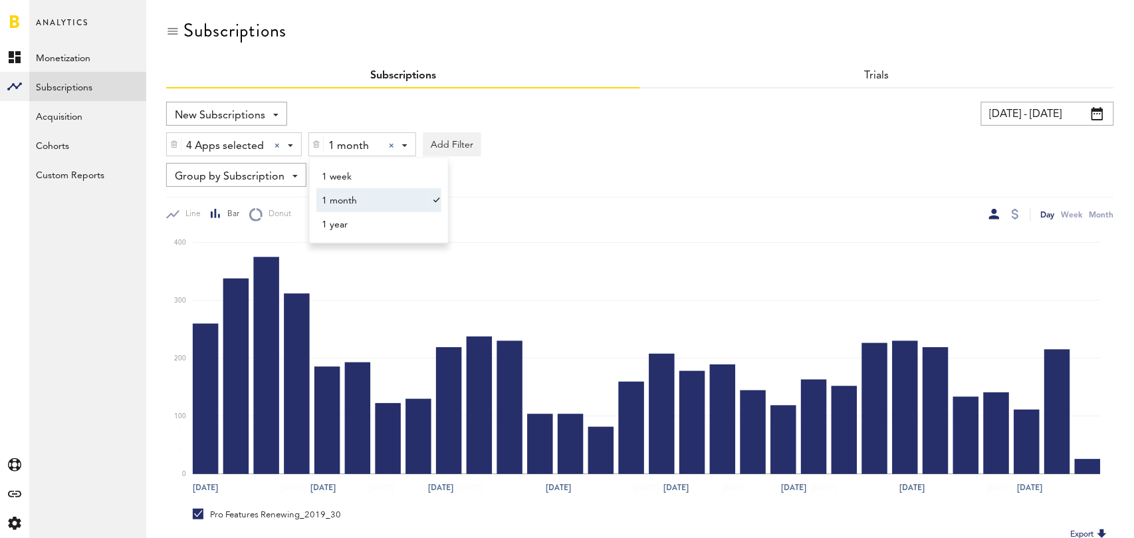
click at [631, 181] on div "Group by Subscription Group by Platform Group by App Group by Subscription Grou…" at bounding box center [640, 175] width 948 height 24
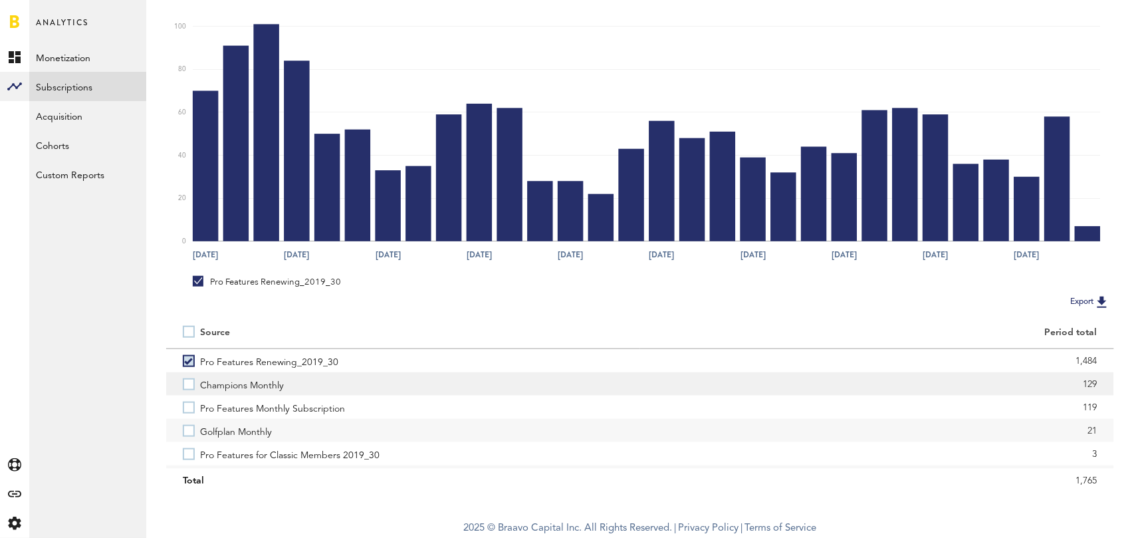
scroll to position [218, 0]
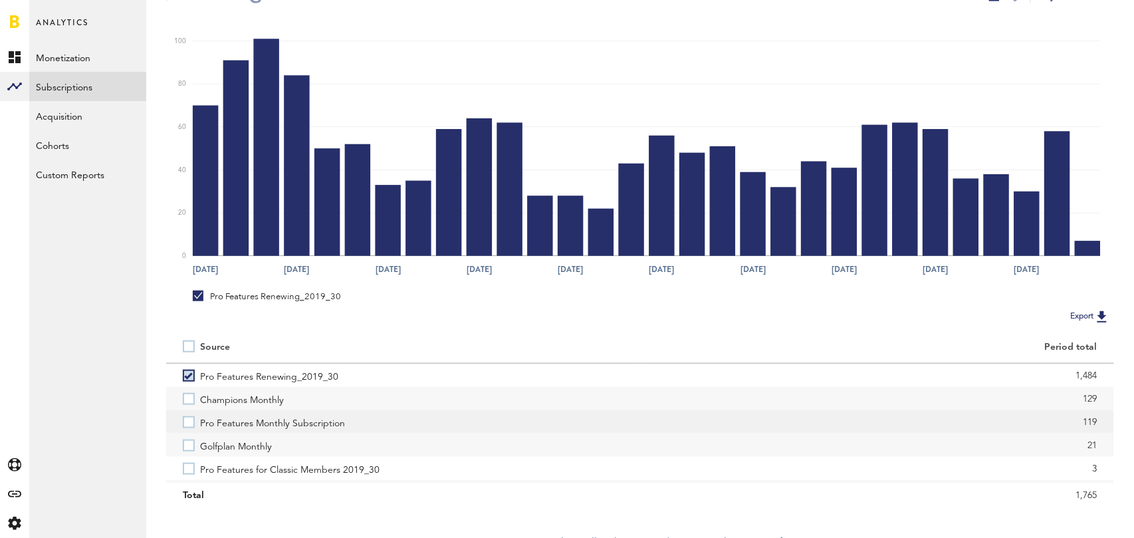
click at [183, 425] on label "Pro Features Monthly Subscription" at bounding box center [403, 421] width 441 height 23
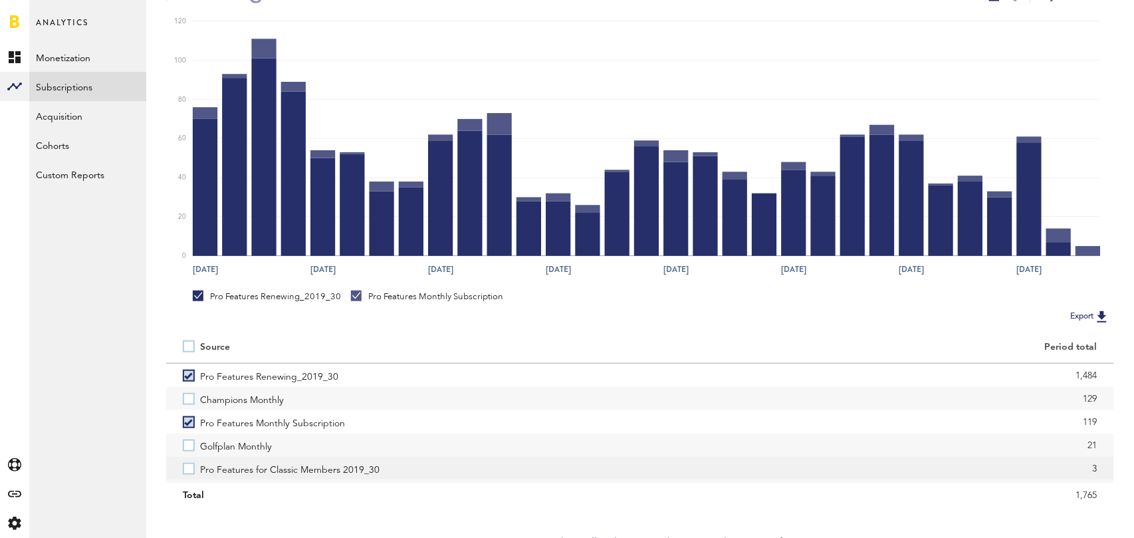
click at [184, 471] on label "Pro Features for Classic Members 2019_30" at bounding box center [403, 468] width 441 height 23
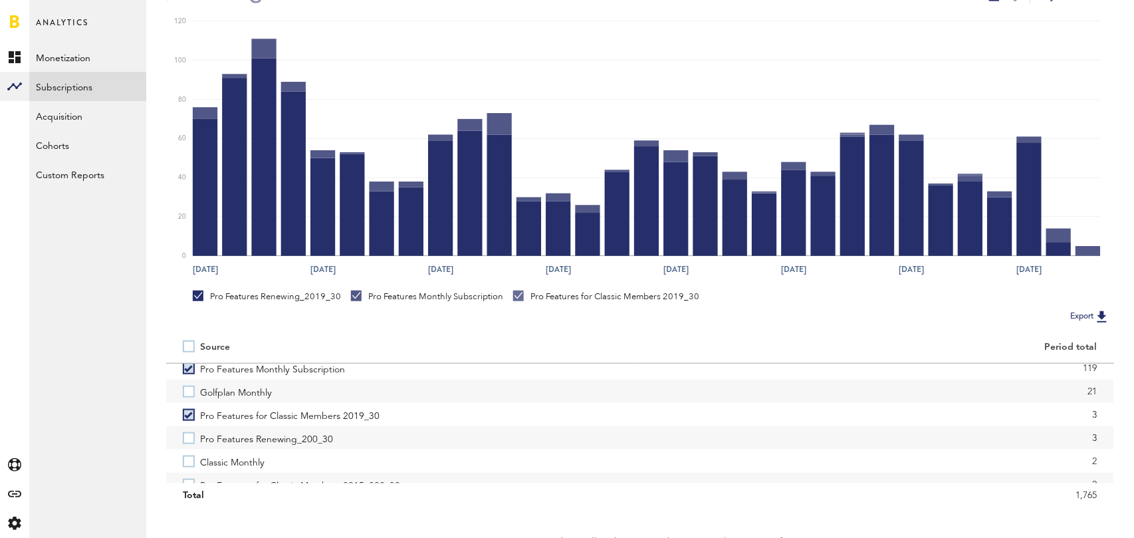
scroll to position [57, 0]
click at [190, 436] on label "Pro Features Renewing_200_30" at bounding box center [403, 435] width 441 height 23
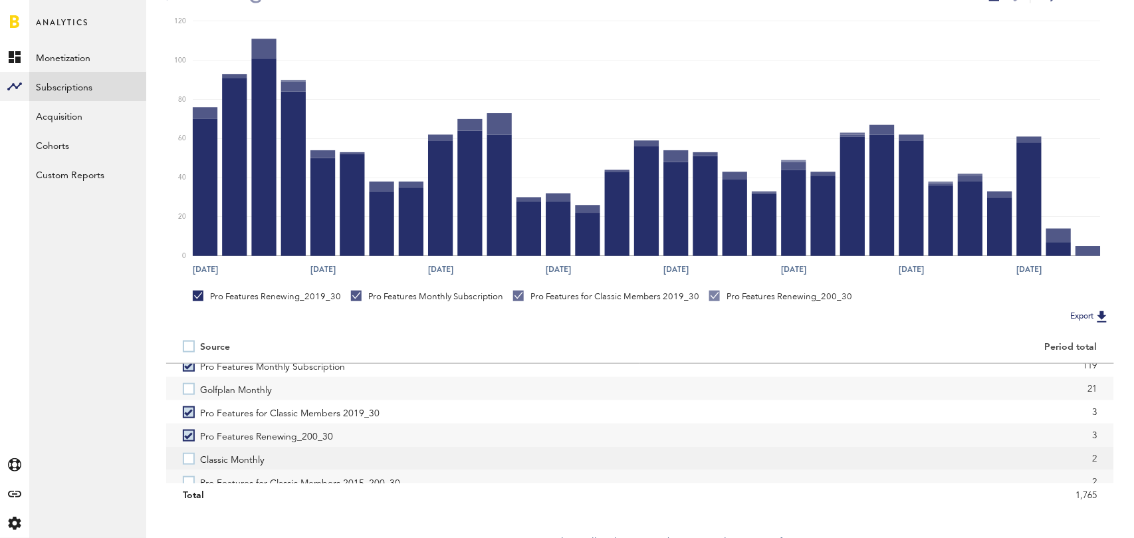
click at [190, 459] on label "Classic Monthly" at bounding box center [403, 458] width 441 height 23
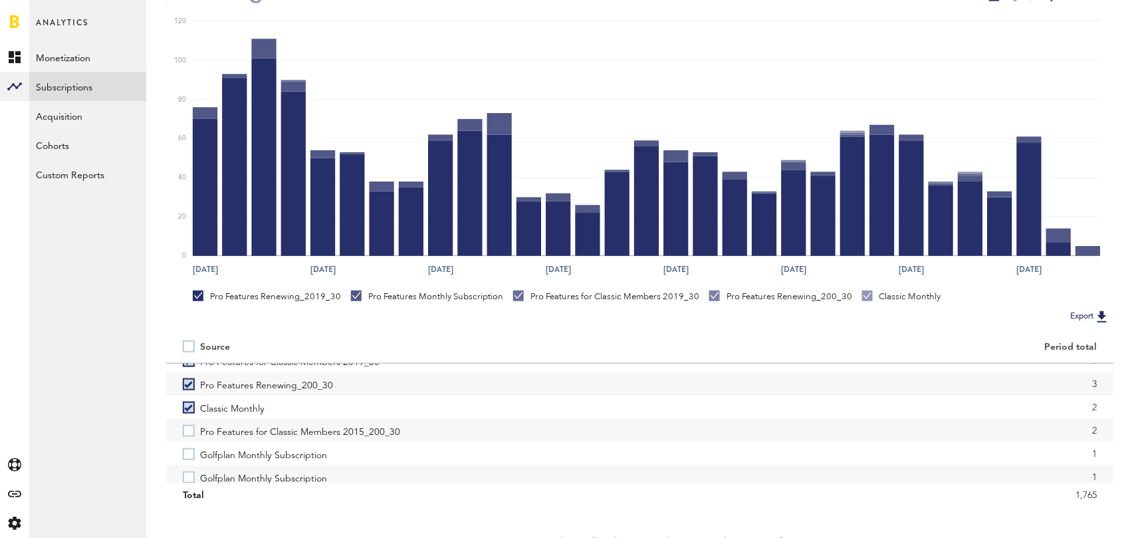
scroll to position [110, 0]
click at [192, 430] on label "Pro Features for Classic Members 2015_200_30" at bounding box center [403, 428] width 441 height 23
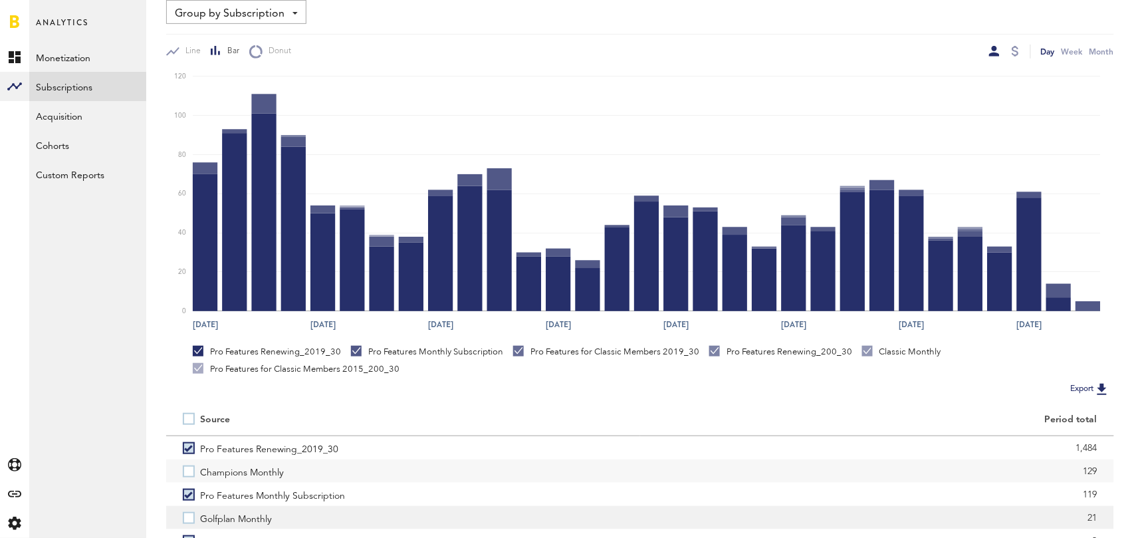
scroll to position [0, 0]
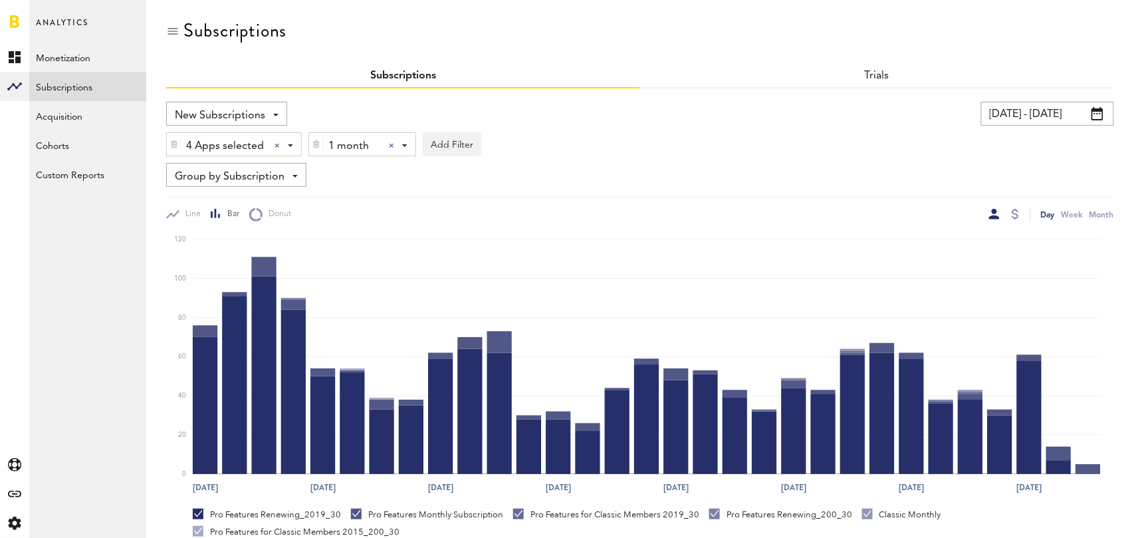
click at [390, 146] on div at bounding box center [391, 145] width 5 height 5
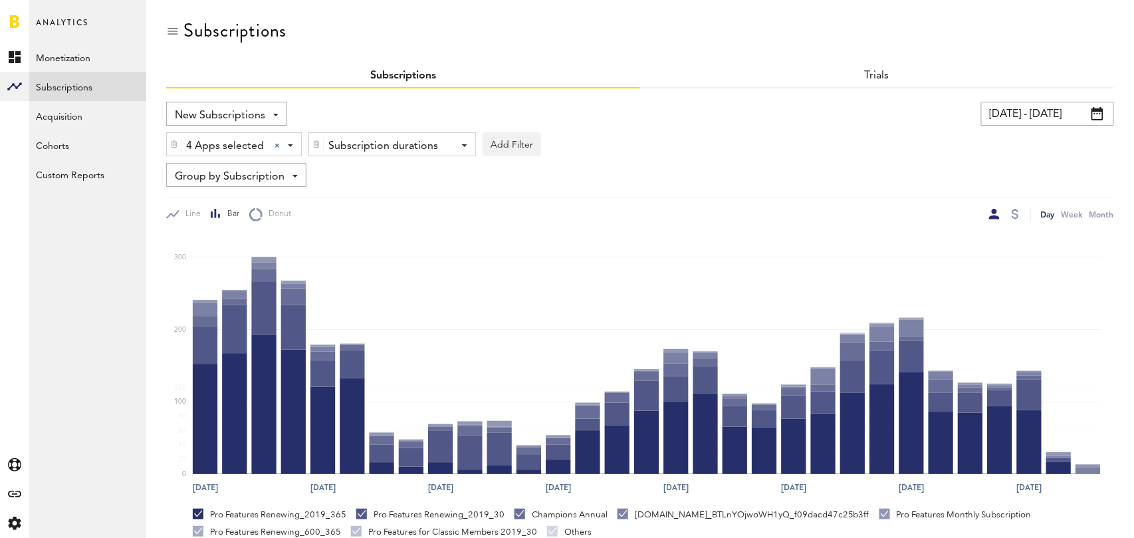
click at [390, 146] on div "Subscription durations" at bounding box center [387, 146] width 118 height 23
click at [377, 219] on span "1 year" at bounding box center [373, 224] width 102 height 23
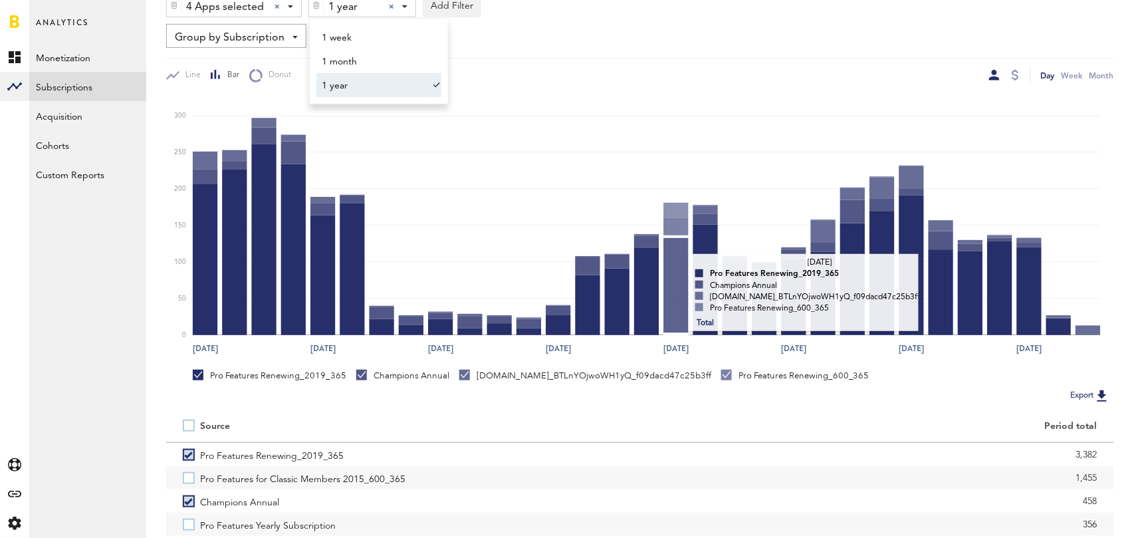
scroll to position [233, 0]
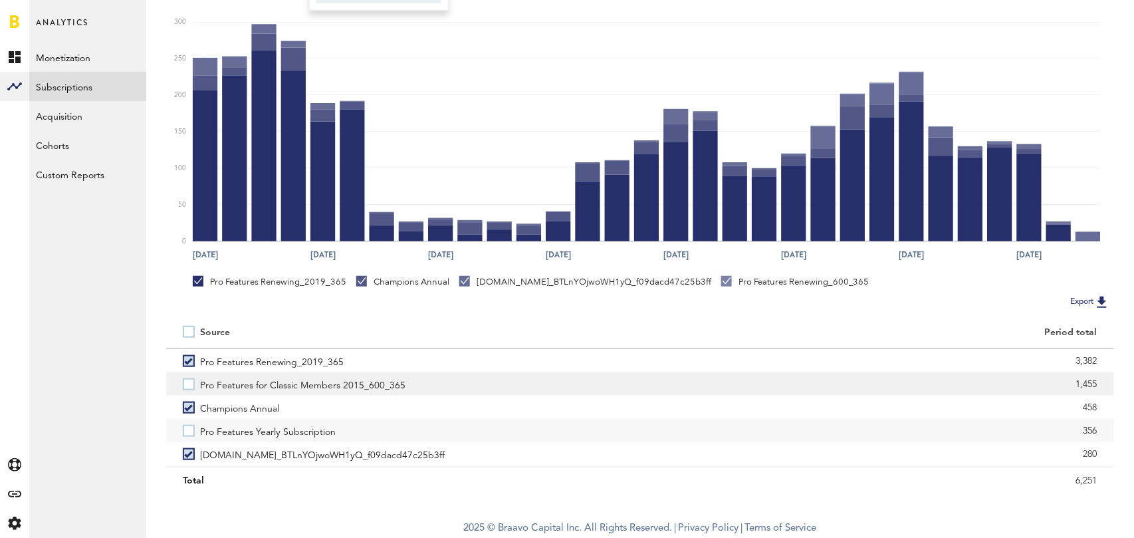
click at [190, 376] on label "Pro Features for Classic Members 2015_600_365" at bounding box center [403, 383] width 441 height 23
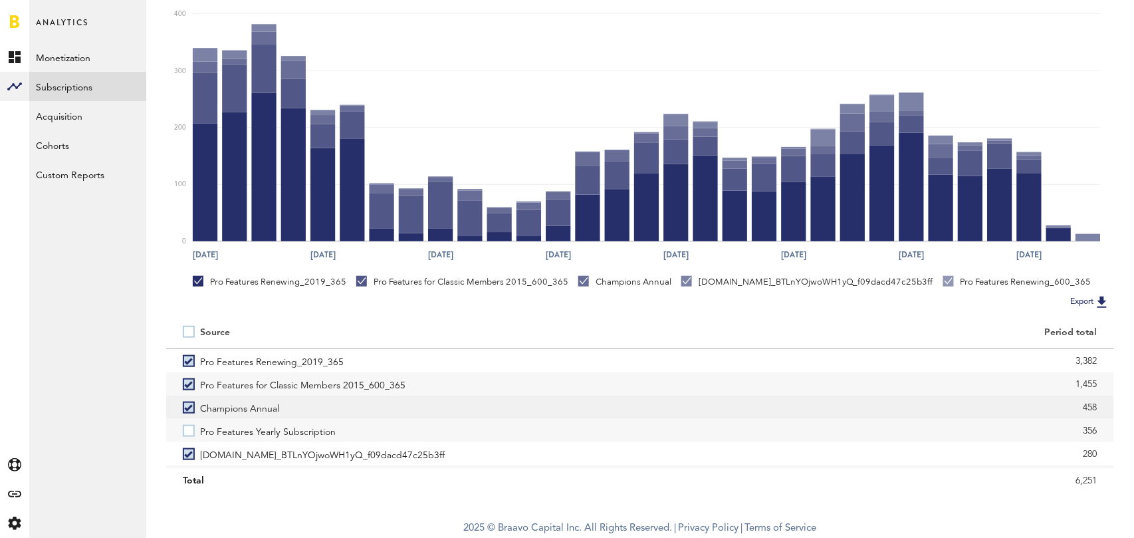
click at [189, 405] on label "Champions Annual" at bounding box center [403, 407] width 441 height 23
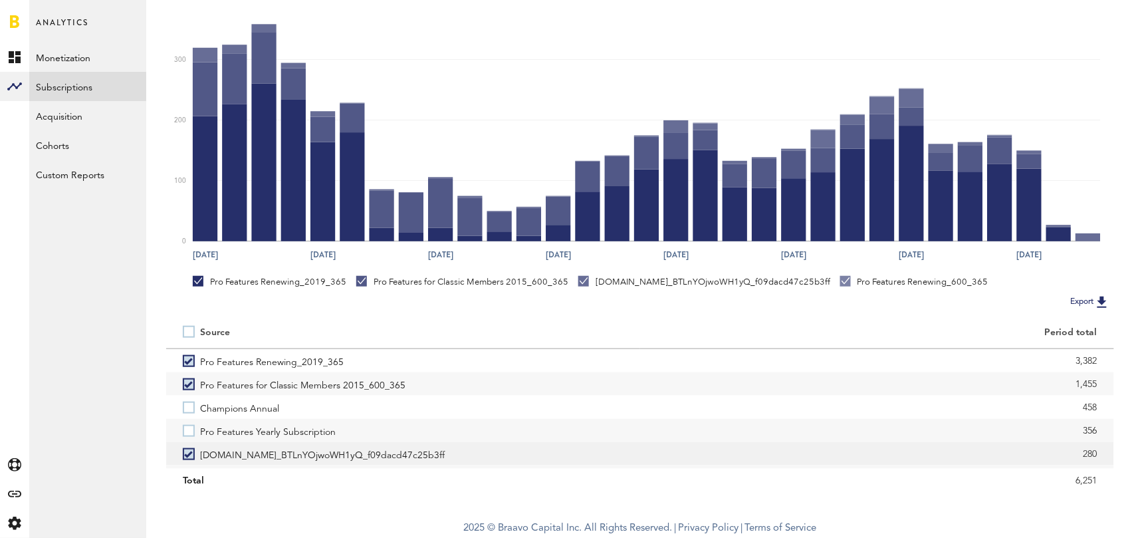
click at [189, 454] on label "[DOMAIN_NAME]_BTLnYOjwoWH1yQ_f09dacd47c25b3ff" at bounding box center [403, 453] width 441 height 23
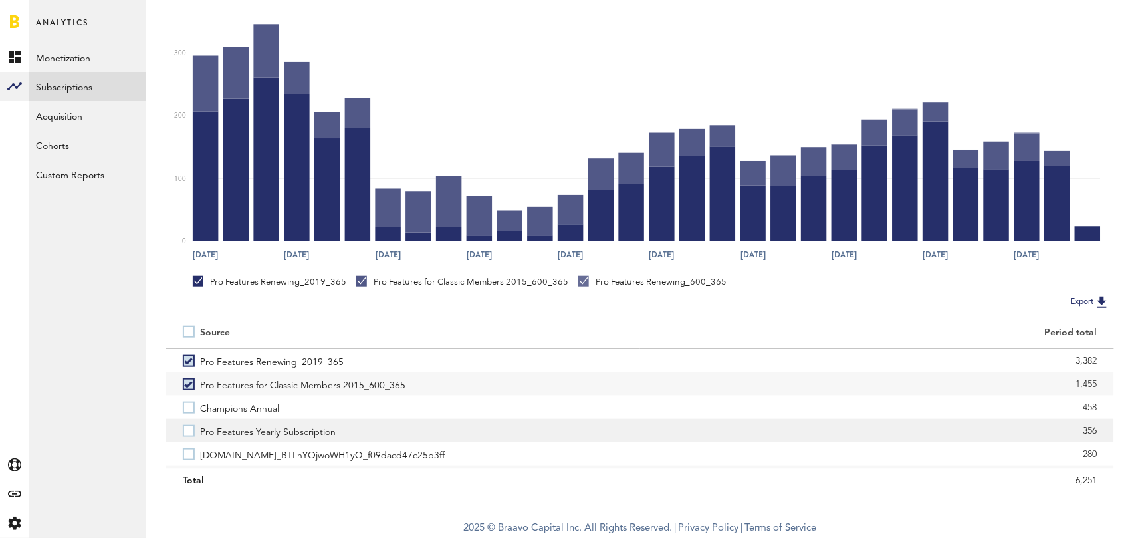
click at [186, 432] on label "Pro Features Yearly Subscription" at bounding box center [403, 430] width 441 height 23
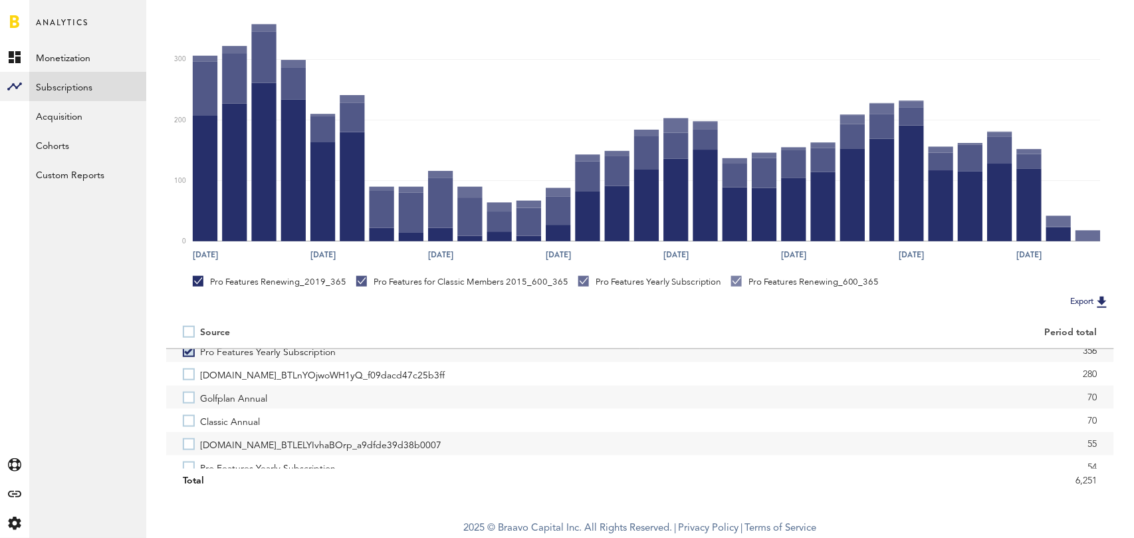
scroll to position [86, 0]
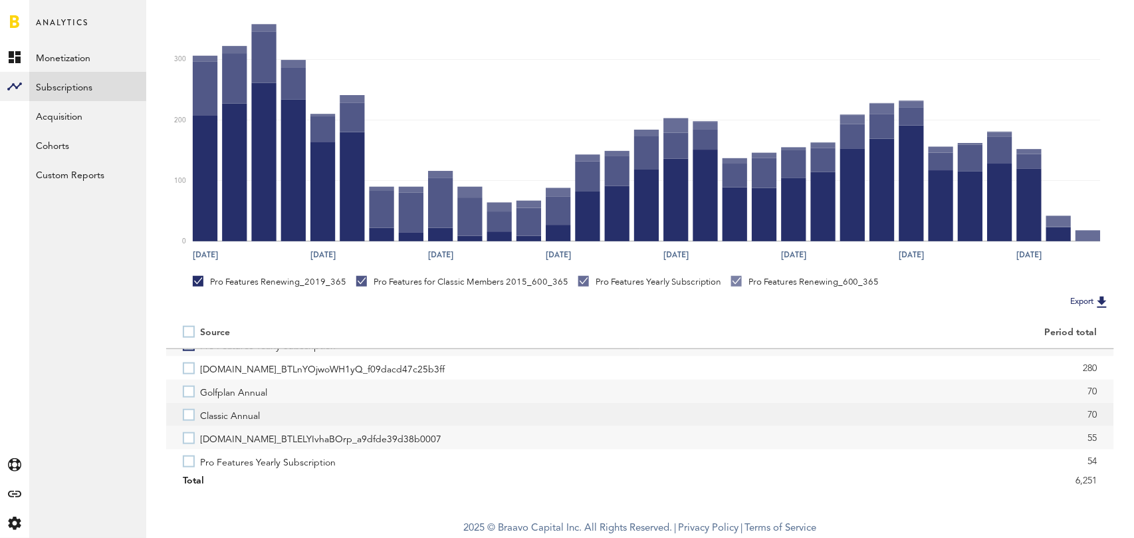
click at [192, 416] on label "Classic Annual" at bounding box center [403, 414] width 441 height 23
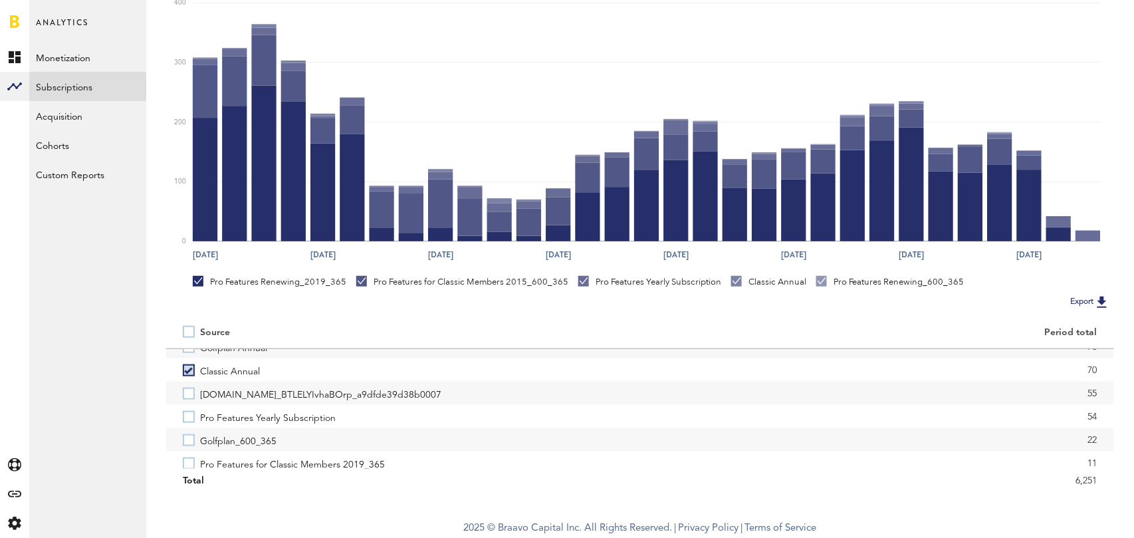
click at [192, 416] on label "Pro Features Yearly Subscription" at bounding box center [403, 416] width 441 height 23
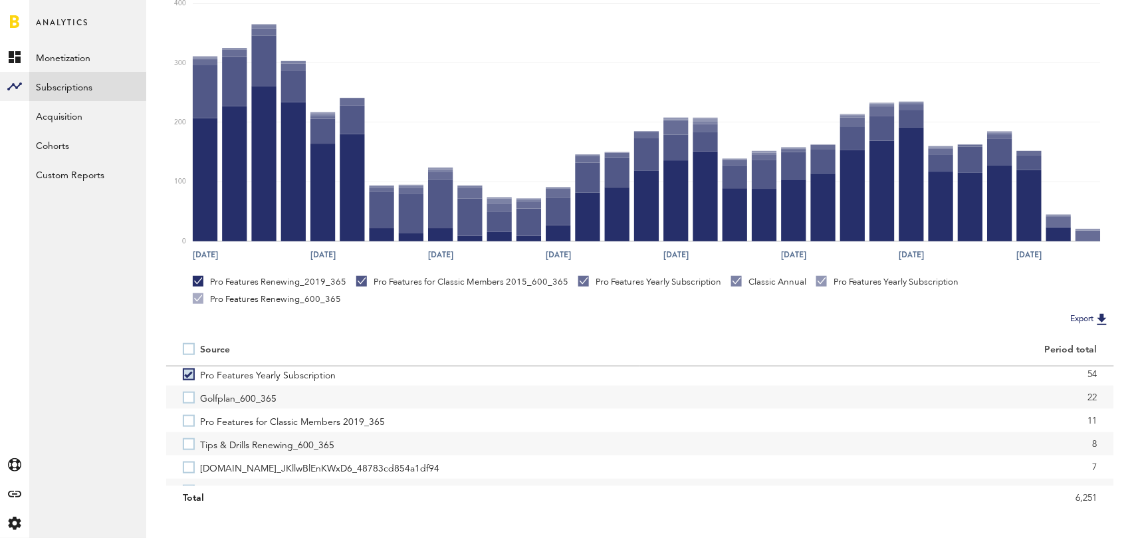
click at [192, 416] on label "Pro Features for Classic Members 2019_365" at bounding box center [403, 420] width 441 height 23
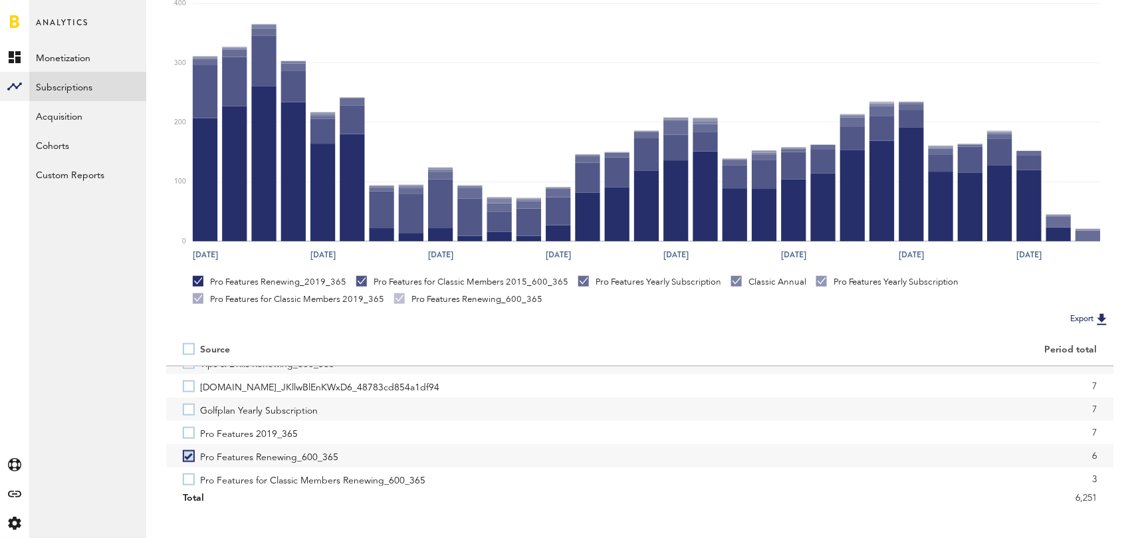
scroll to position [277, 0]
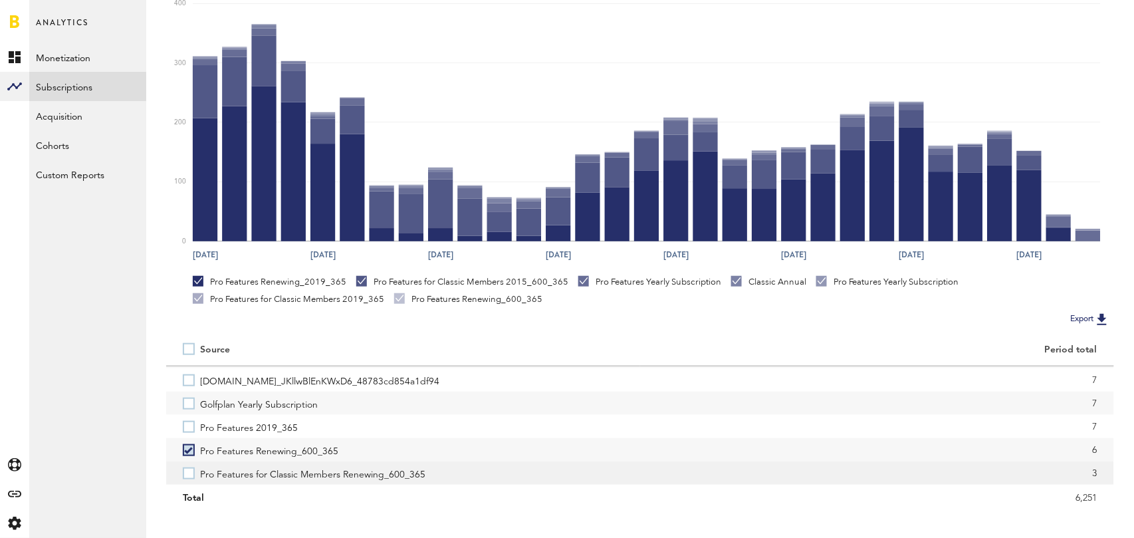
click at [186, 474] on label "Pro Features for Classic Members Renewing_600_365" at bounding box center [403, 472] width 441 height 23
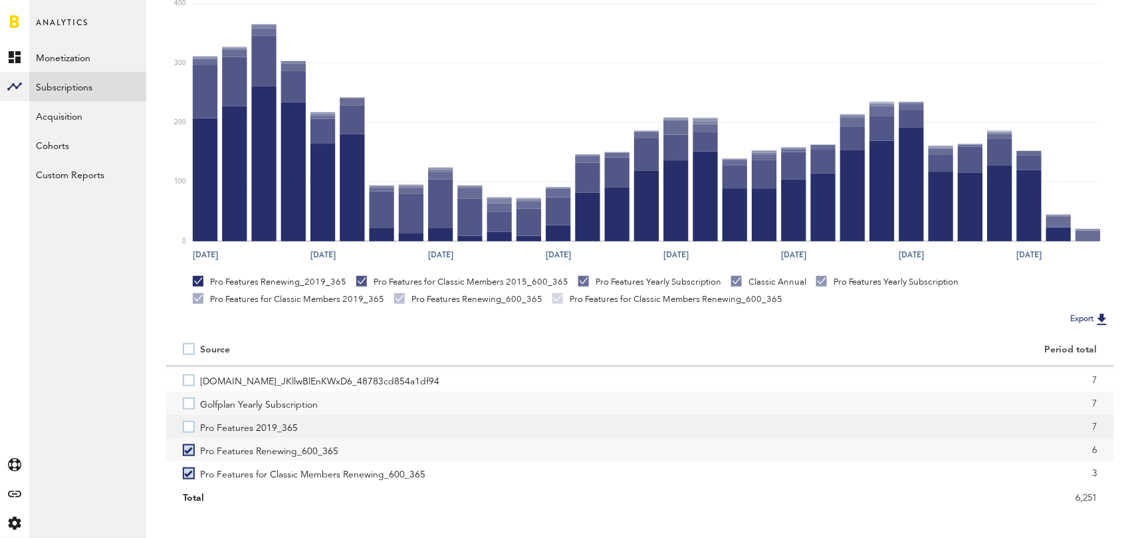
click at [192, 426] on label "Pro Features 2019_365" at bounding box center [403, 426] width 441 height 23
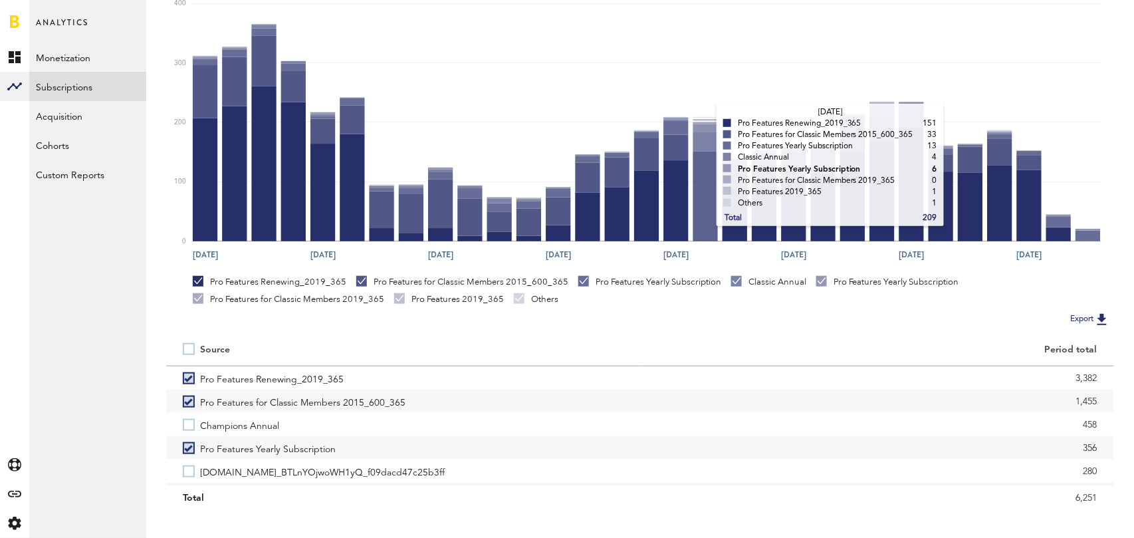
scroll to position [0, 0]
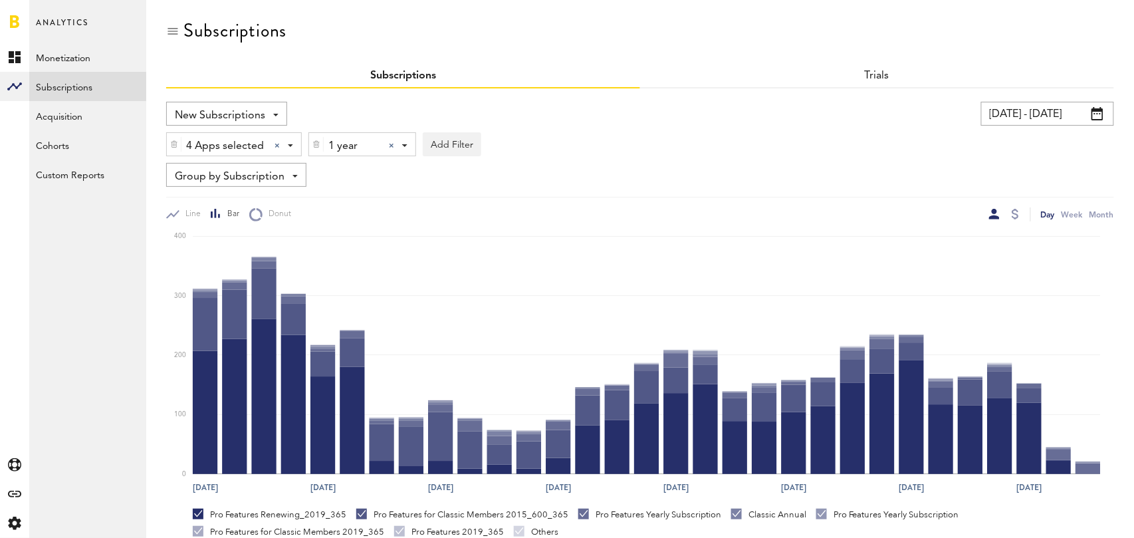
click at [883, 68] on div "Trials" at bounding box center [877, 77] width 474 height 24
click at [873, 76] on link "Trials" at bounding box center [877, 75] width 25 height 11
